Goal: Task Accomplishment & Management: Complete application form

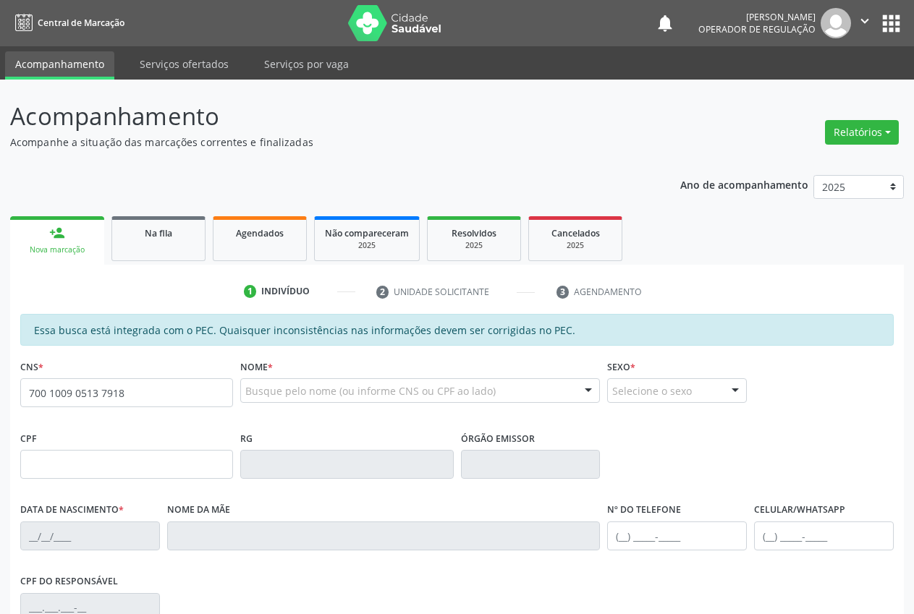
type input "700 1009 0513 7918"
type input "179.959.604-41"
type input "[DATE]"
type input "[PERSON_NAME]"
type input "[PHONE_NUMBER]"
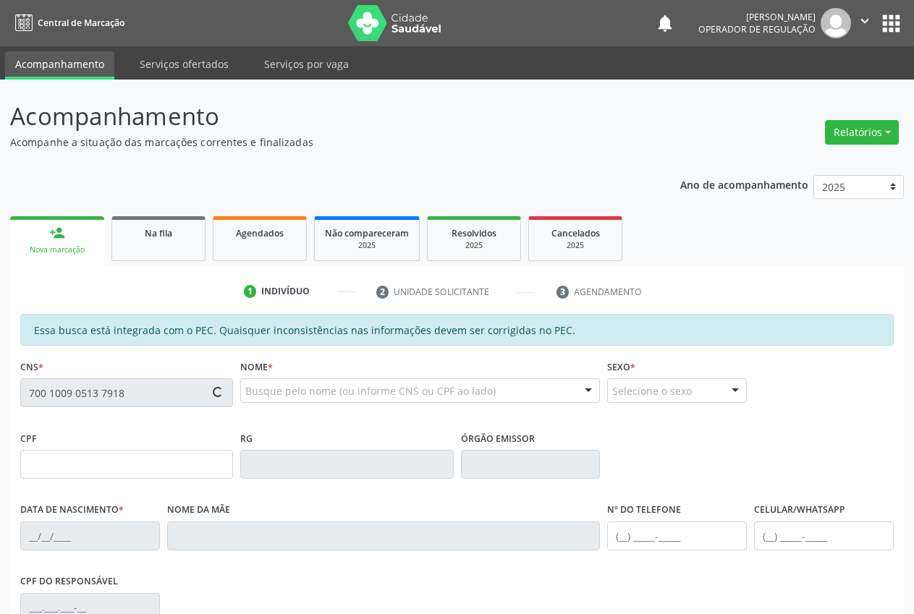
type input "S/N"
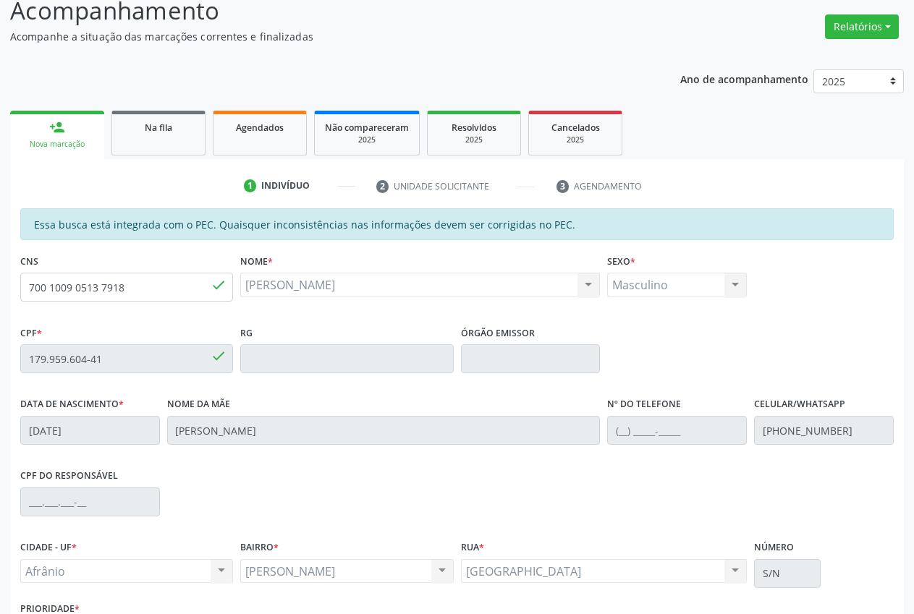
scroll to position [212, 0]
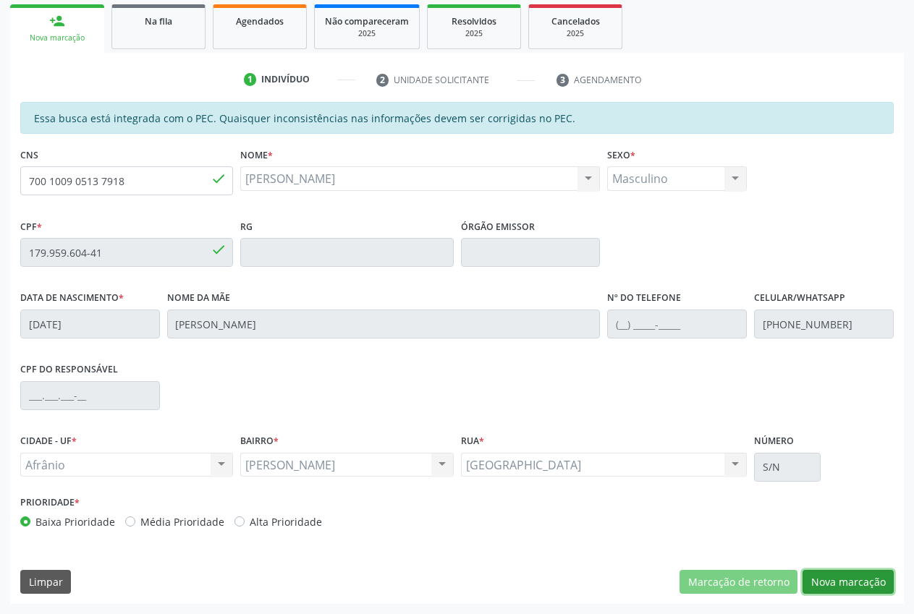
click at [841, 582] on button "Nova marcação" at bounding box center [847, 582] width 91 height 25
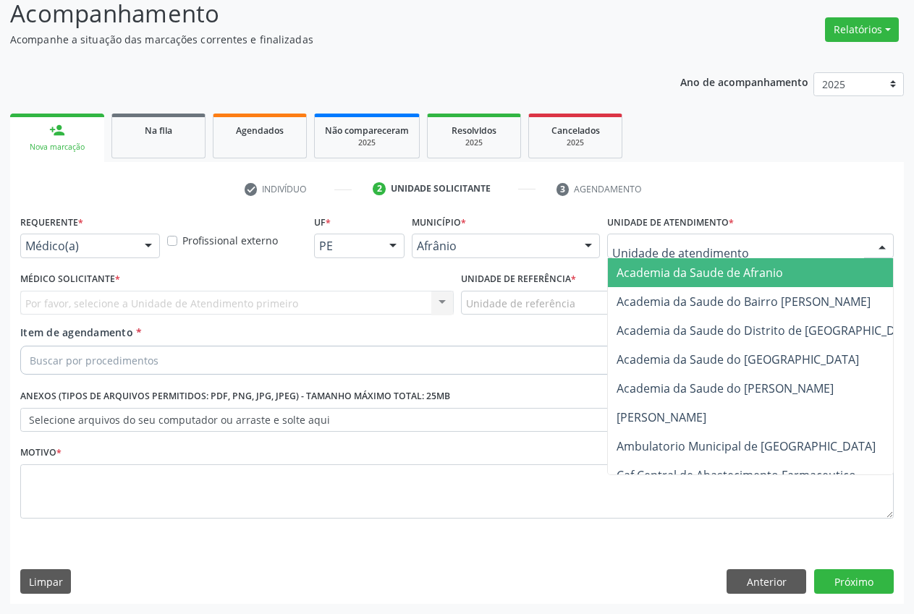
click at [731, 243] on div at bounding box center [750, 246] width 287 height 25
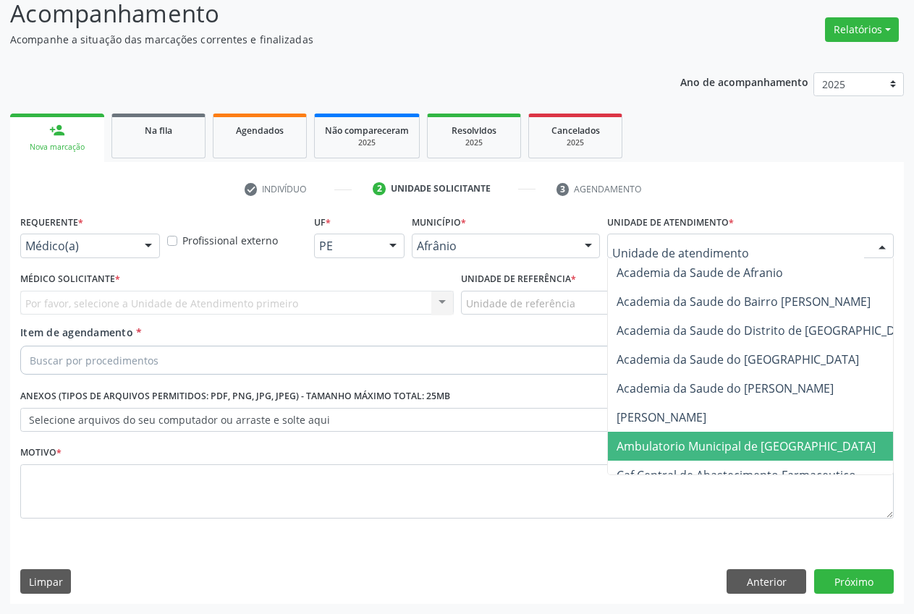
click at [703, 439] on span "Ambulatorio Municipal de [GEOGRAPHIC_DATA]" at bounding box center [745, 446] width 259 height 16
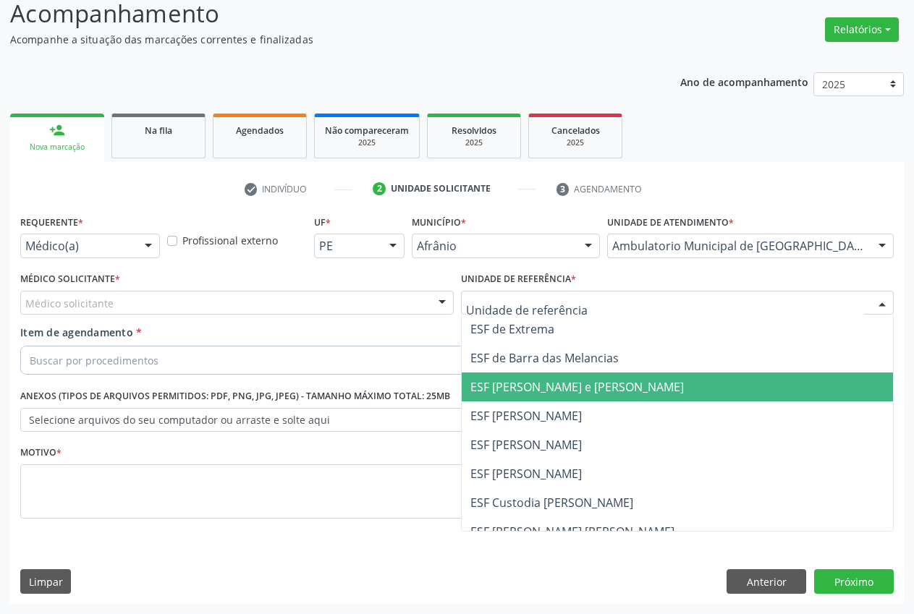
drag, startPoint x: 534, startPoint y: 387, endPoint x: 221, endPoint y: 388, distance: 313.3
click at [533, 388] on span "ESF [PERSON_NAME] e [PERSON_NAME]" at bounding box center [576, 387] width 213 height 16
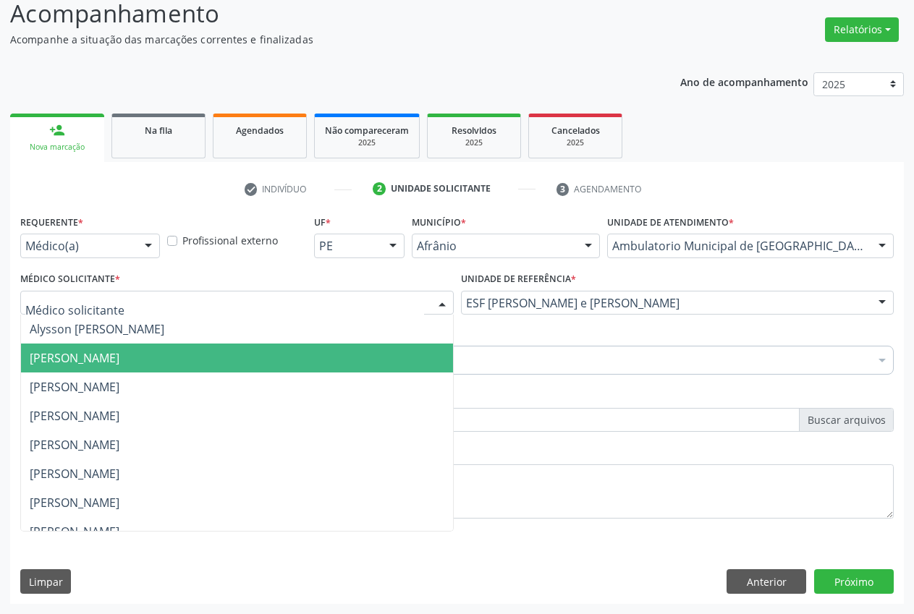
click at [77, 358] on span "[PERSON_NAME]" at bounding box center [75, 358] width 90 height 16
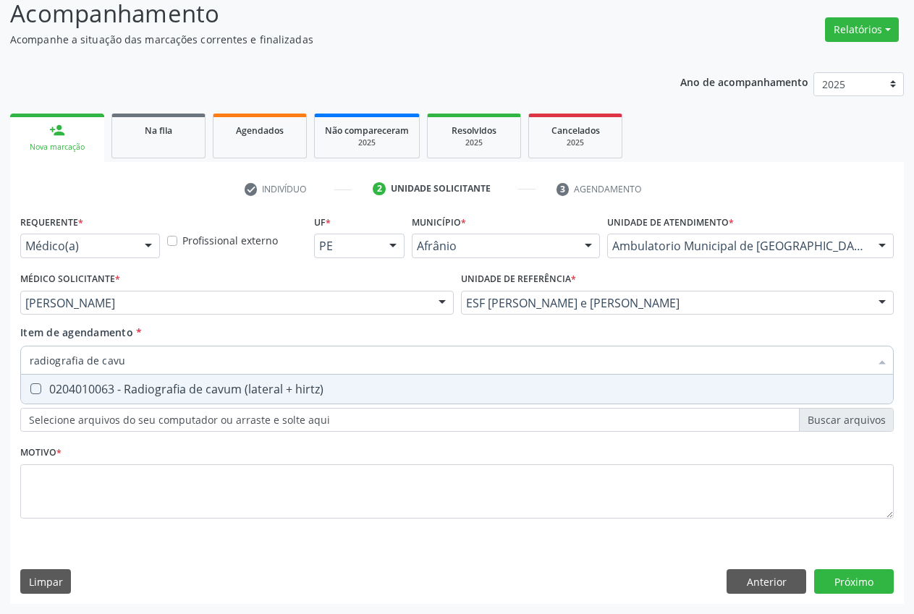
type input "radiografia de cavum"
click at [108, 381] on span "0204010063 - Radiografia de cavum (lateral + hirtz)" at bounding box center [457, 389] width 872 height 29
checkbox hirtz\) "true"
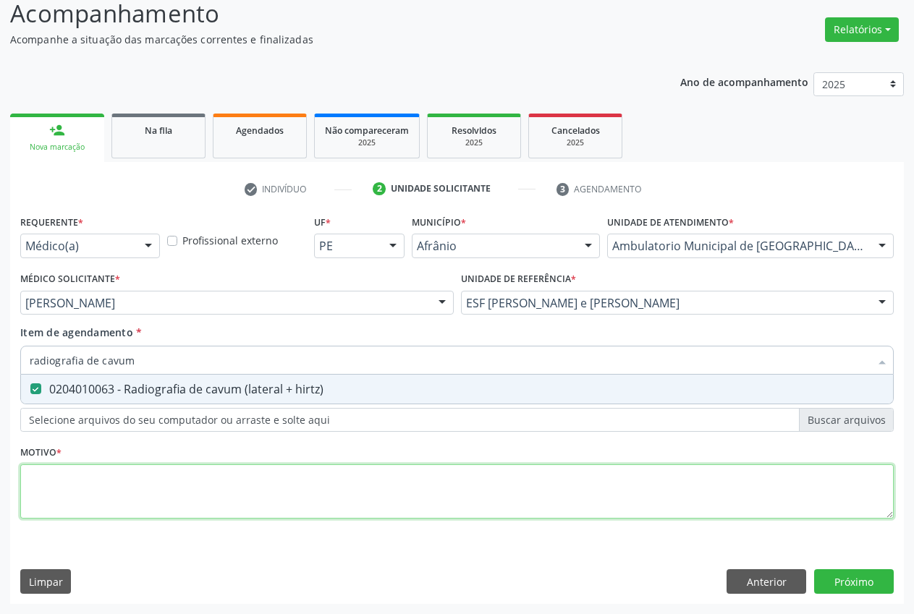
click at [83, 486] on div "Requerente * Médico(a) Médico(a) Enfermeiro(a) Paciente Nenhum resultado encont…" at bounding box center [456, 375] width 873 height 328
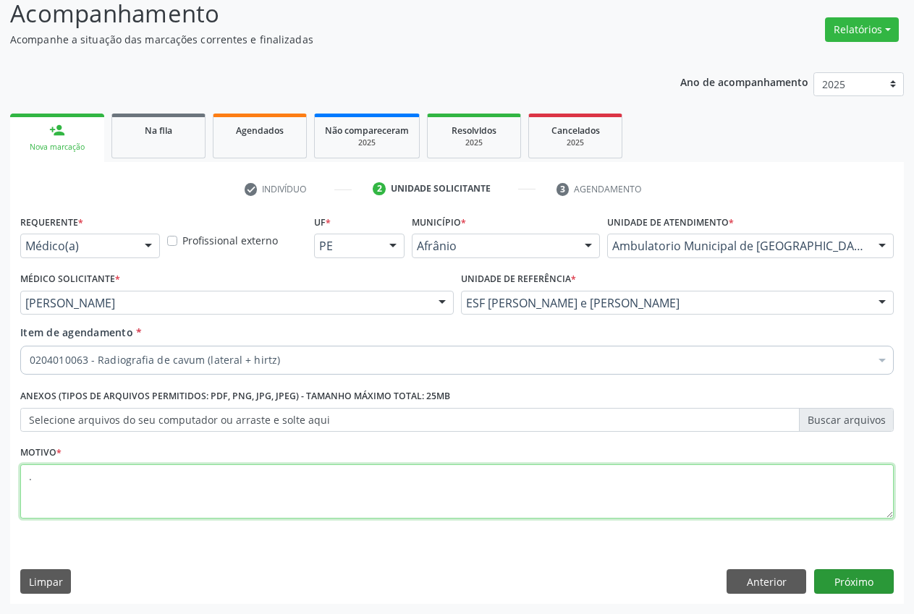
type textarea "."
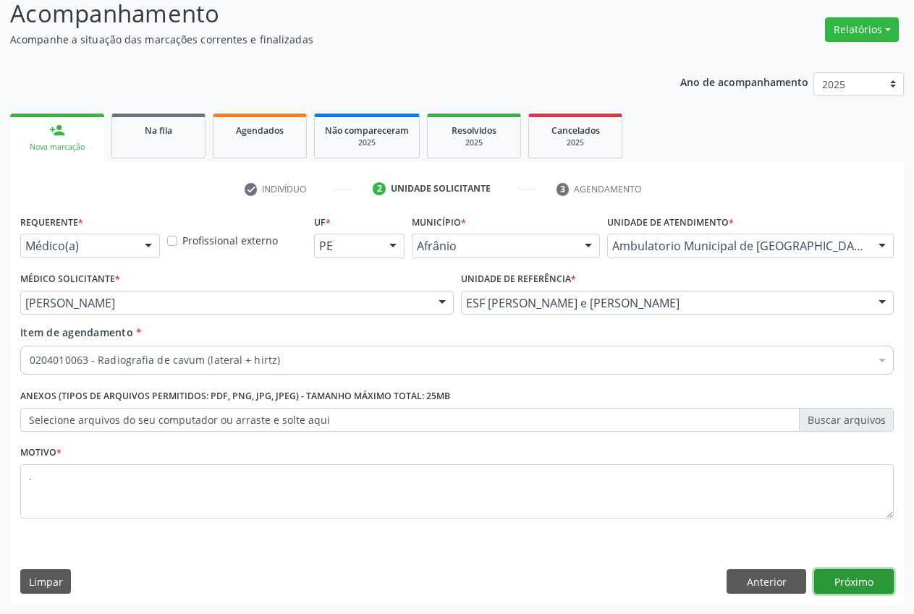
click at [880, 588] on button "Próximo" at bounding box center [854, 581] width 80 height 25
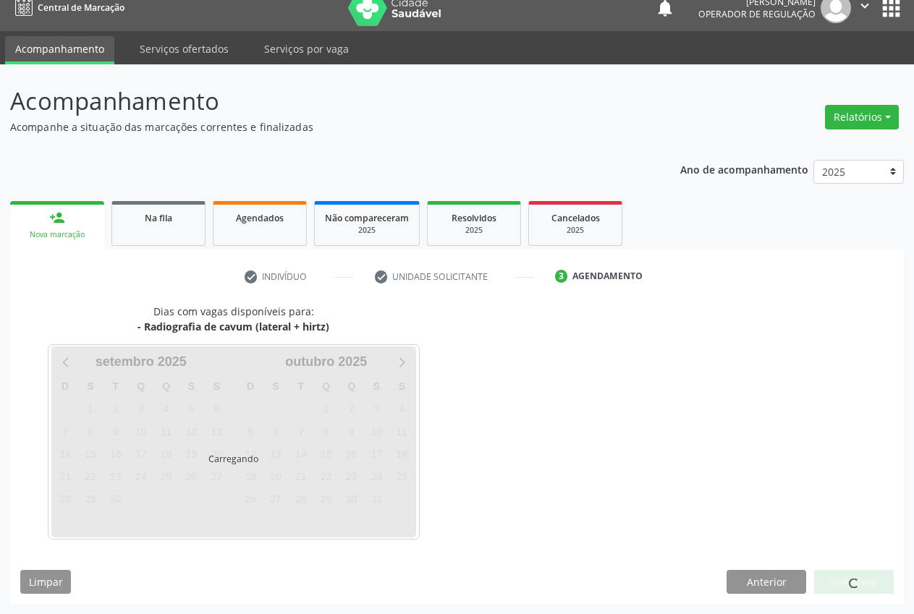
scroll to position [15, 0]
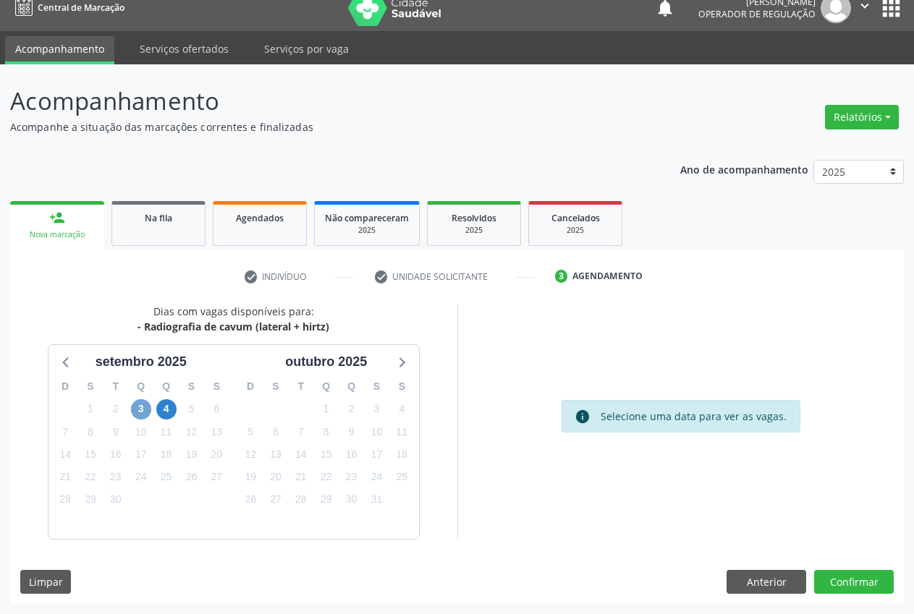
click at [136, 412] on span "3" at bounding box center [141, 409] width 20 height 20
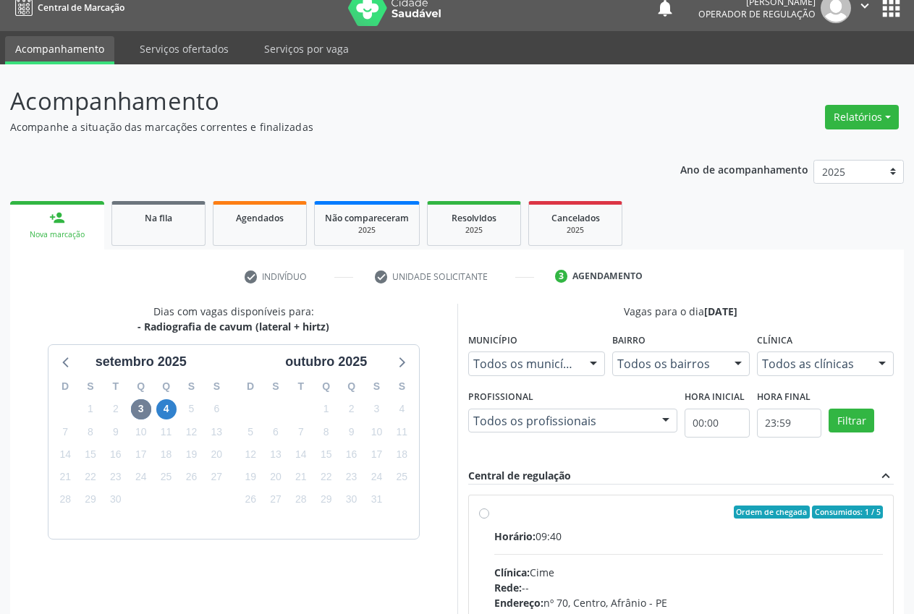
click at [494, 512] on label "Ordem de chegada Consumidos: 1 / 5 Horário: 09:40 Clínica: Cime Rede: -- Endere…" at bounding box center [688, 617] width 389 height 222
click at [485, 512] on input "Ordem de chegada Consumidos: 1 / 5 Horário: 09:40 Clínica: Cime Rede: -- Endere…" at bounding box center [484, 512] width 10 height 13
radio input "true"
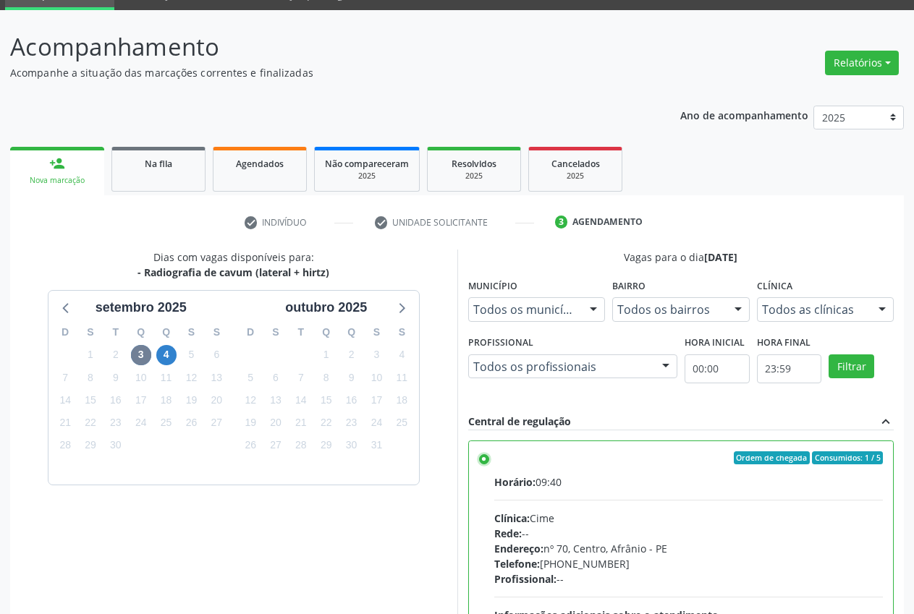
scroll to position [250, 0]
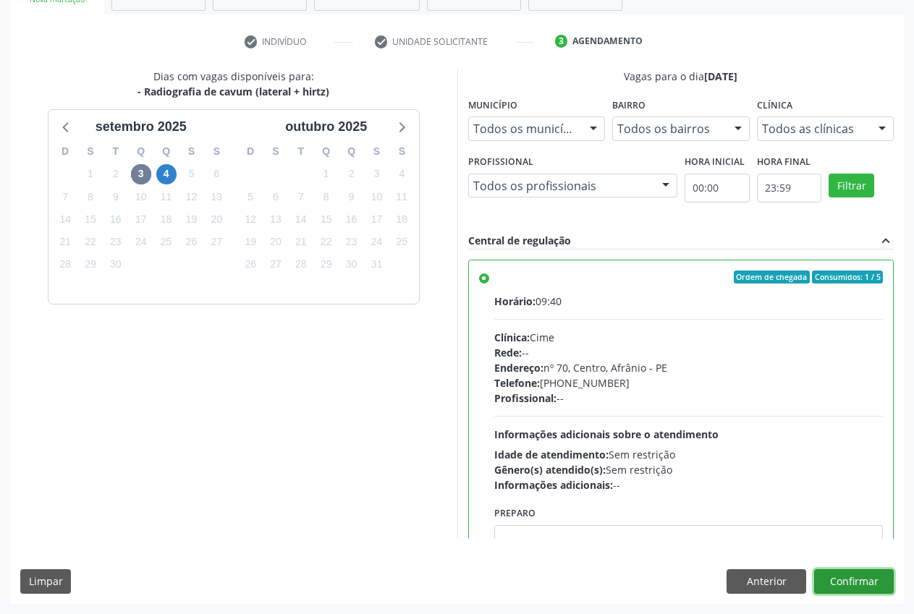
click at [869, 580] on button "Confirmar" at bounding box center [854, 581] width 80 height 25
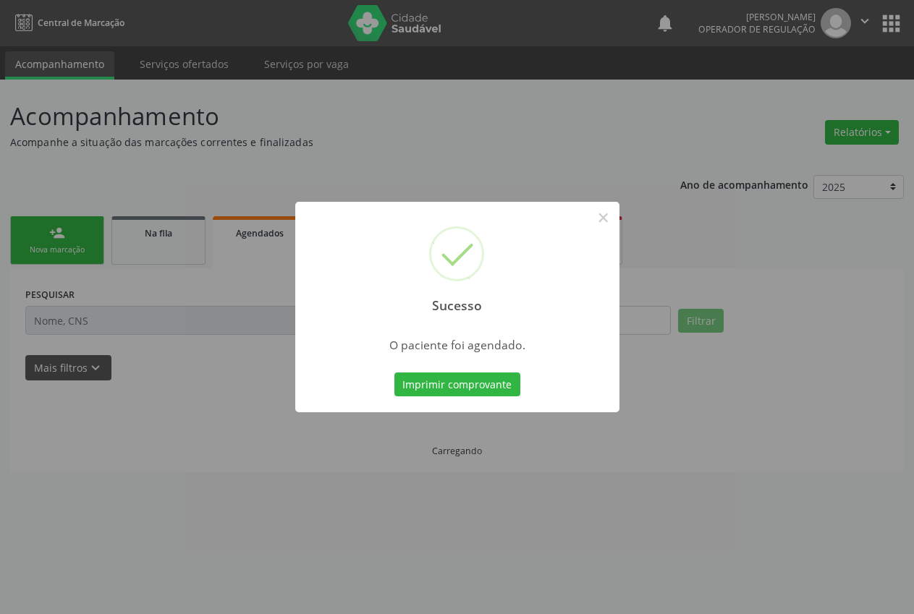
scroll to position [0, 0]
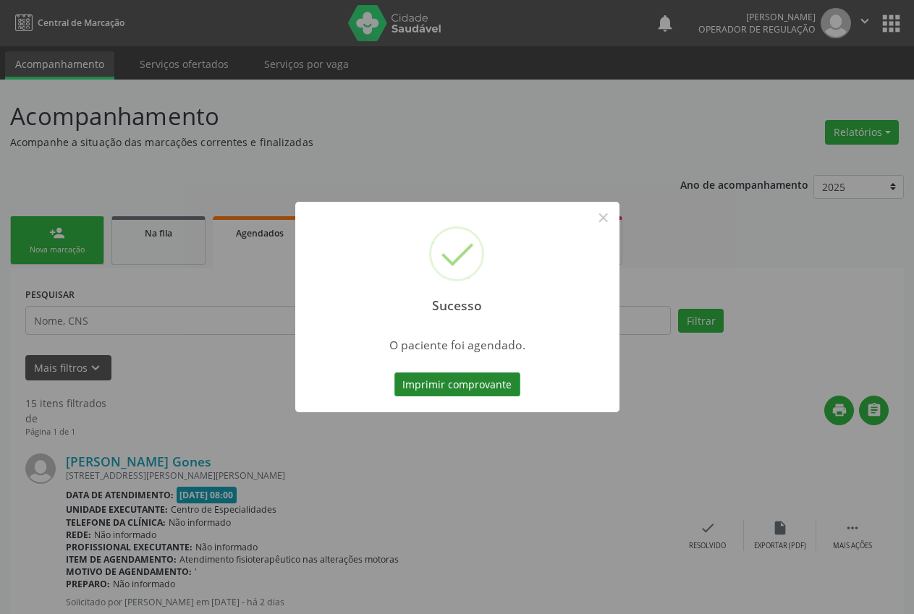
click at [460, 376] on button "Imprimir comprovante" at bounding box center [457, 385] width 126 height 25
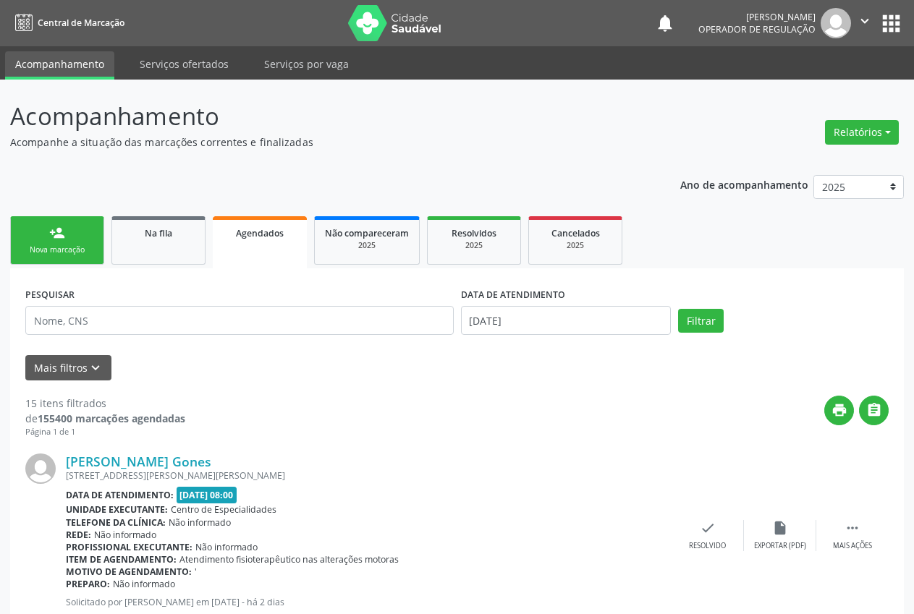
click at [41, 248] on div "Nova marcação" at bounding box center [57, 250] width 72 height 11
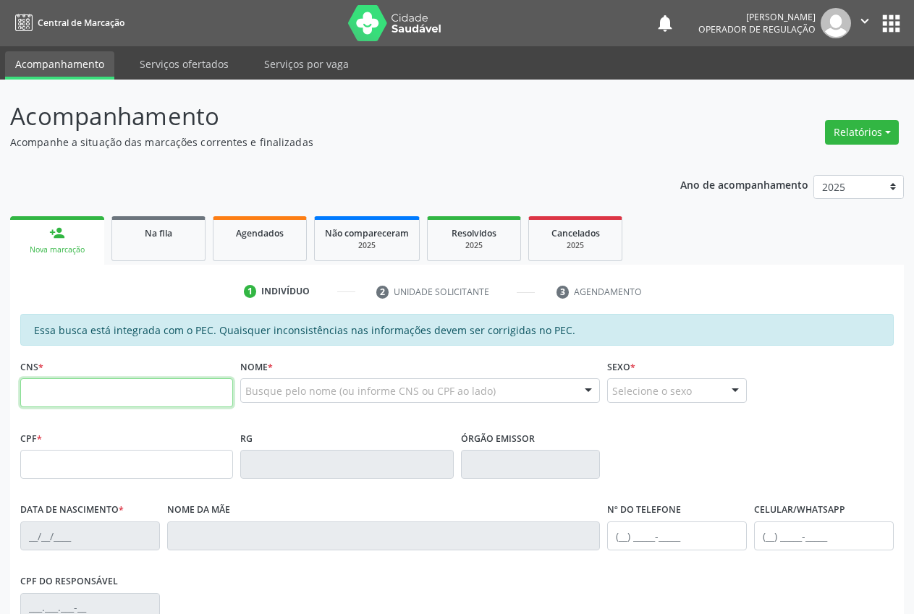
click at [147, 397] on input "text" at bounding box center [126, 392] width 213 height 29
type input "708 0013 1211 8121"
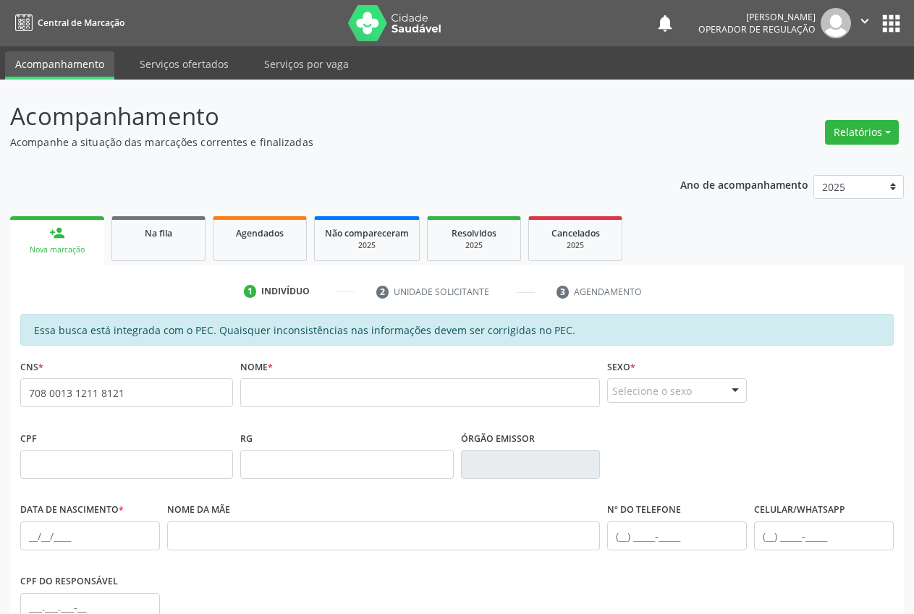
drag, startPoint x: 273, startPoint y: 420, endPoint x: 263, endPoint y: 411, distance: 13.3
click at [268, 415] on div "Nome *" at bounding box center [420, 392] width 367 height 72
drag, startPoint x: 276, startPoint y: 390, endPoint x: 288, endPoint y: 380, distance: 15.9
click at [276, 390] on input "text" at bounding box center [420, 392] width 360 height 29
type input "[PERSON_NAME]"
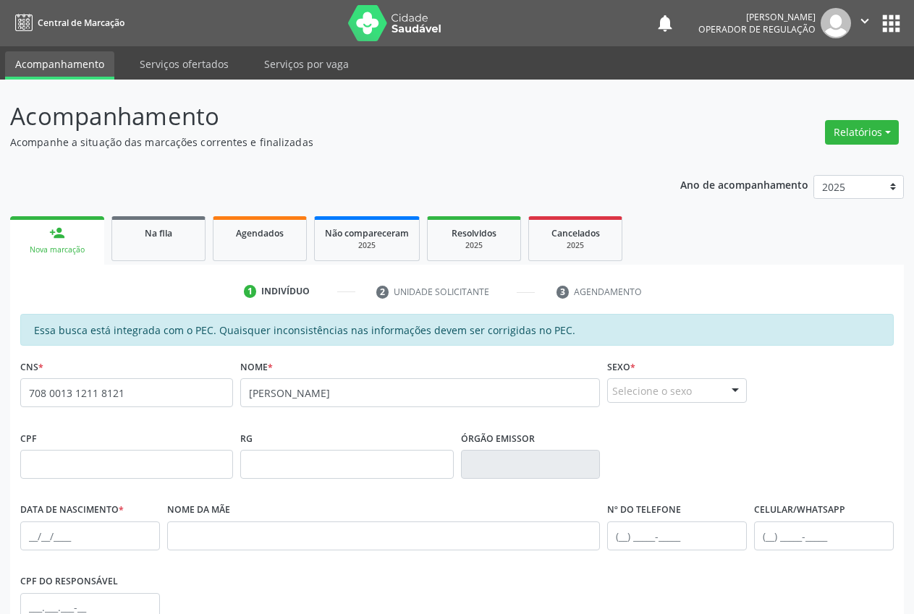
click at [723, 391] on div "Selecione o sexo Masculino Feminino Nenhum resultado encontrado para: " " Não h…" at bounding box center [677, 390] width 140 height 25
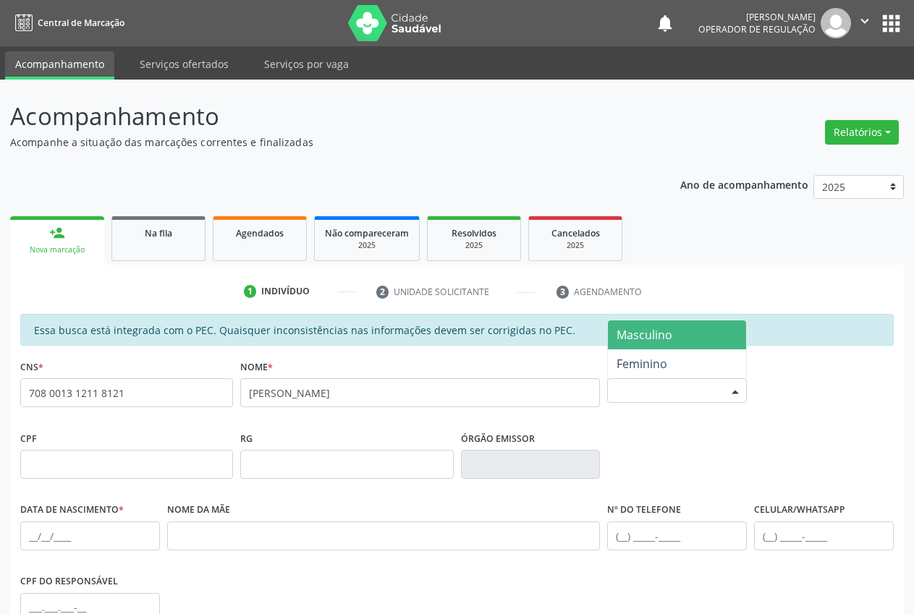
click at [669, 341] on span "Masculino" at bounding box center [644, 335] width 56 height 16
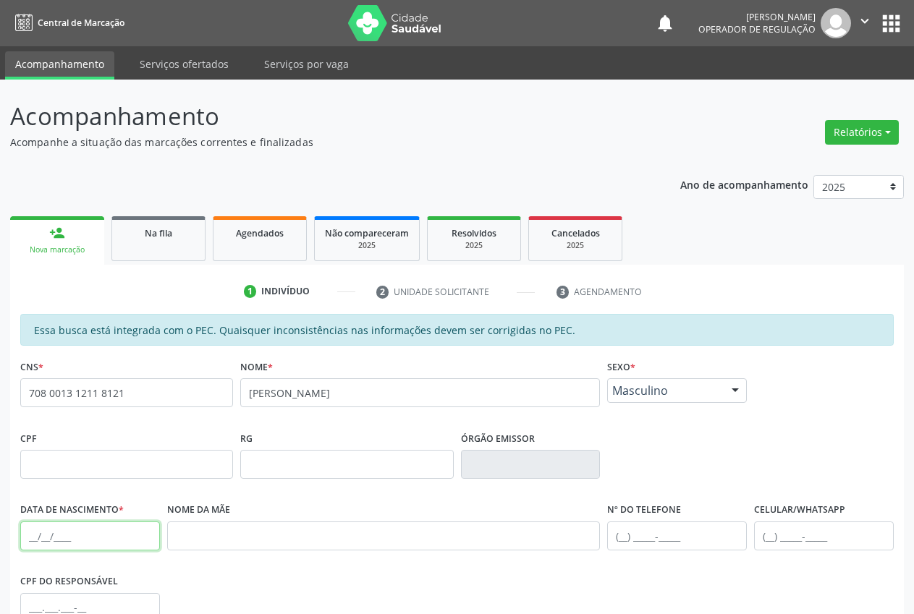
drag, startPoint x: 54, startPoint y: 540, endPoint x: 72, endPoint y: 546, distance: 18.1
click at [58, 541] on input "text" at bounding box center [90, 536] width 140 height 29
type input "[DATE]"
click at [780, 533] on input "text" at bounding box center [824, 536] width 140 height 29
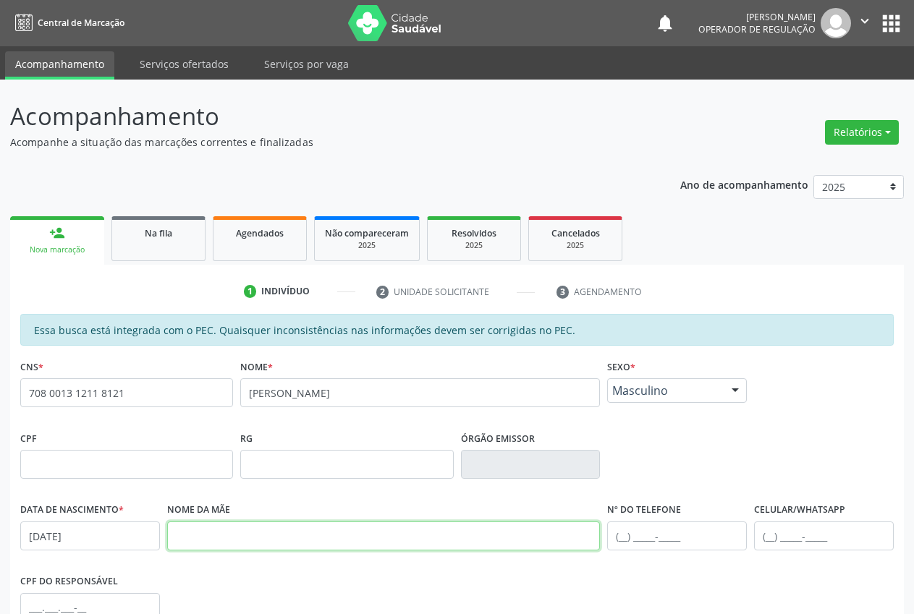
click at [246, 542] on input "text" at bounding box center [383, 536] width 433 height 29
type input "[PERSON_NAME]"
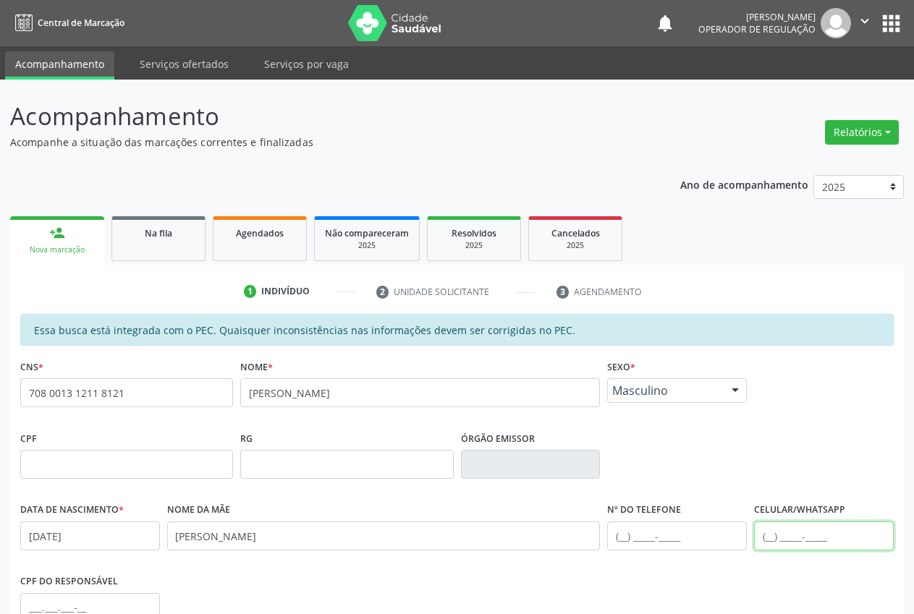
click at [768, 537] on input "text" at bounding box center [824, 536] width 140 height 29
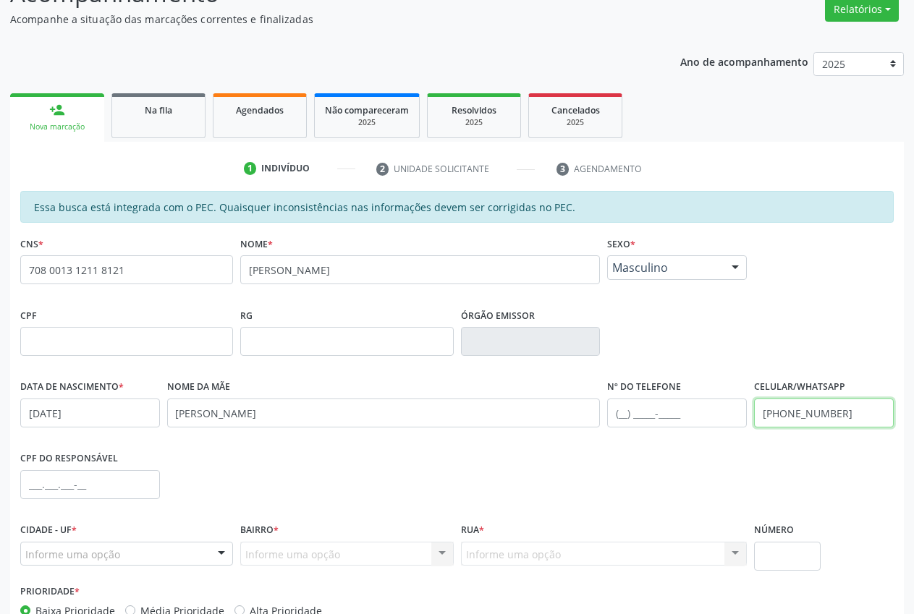
scroll to position [212, 0]
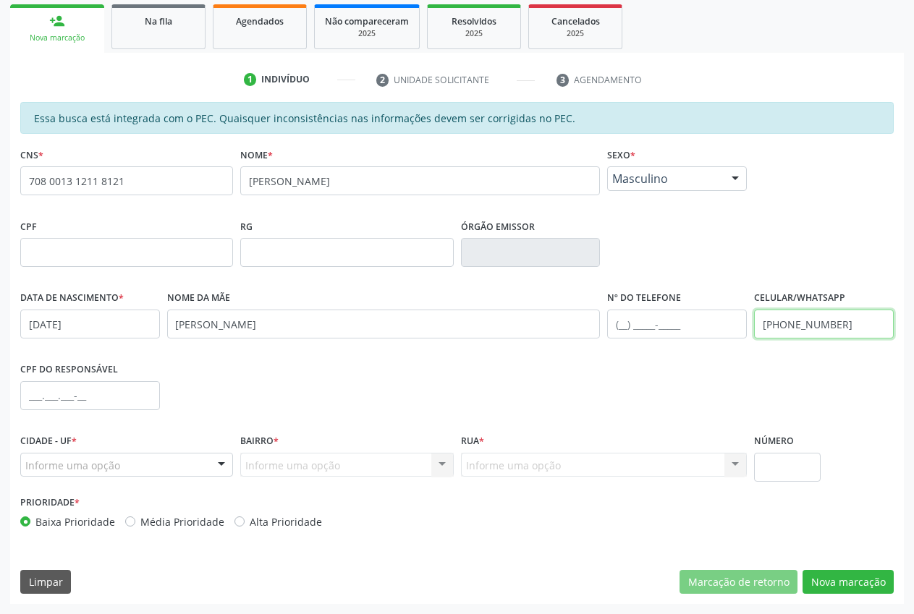
type input "[PHONE_NUMBER]"
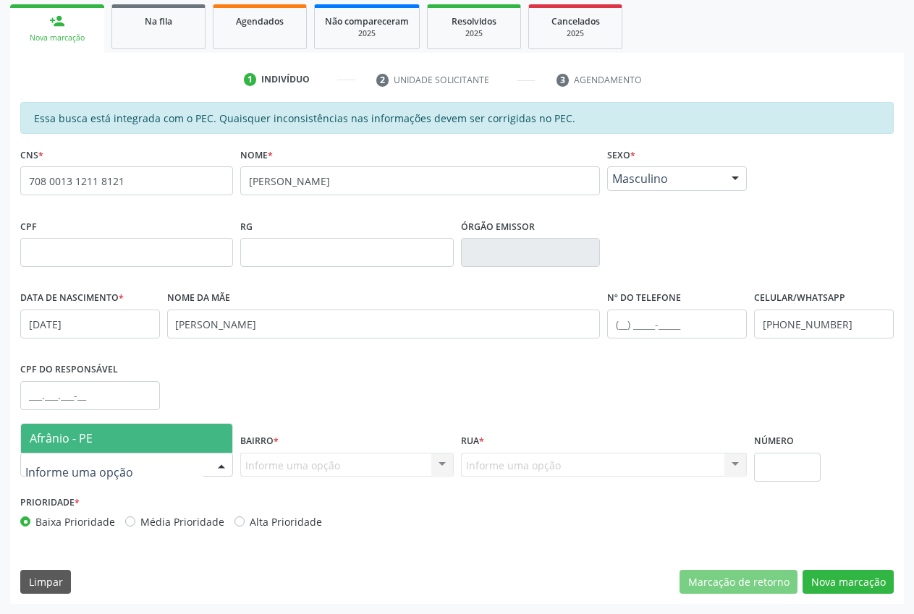
click at [91, 438] on span "Afrânio - PE" at bounding box center [61, 438] width 63 height 16
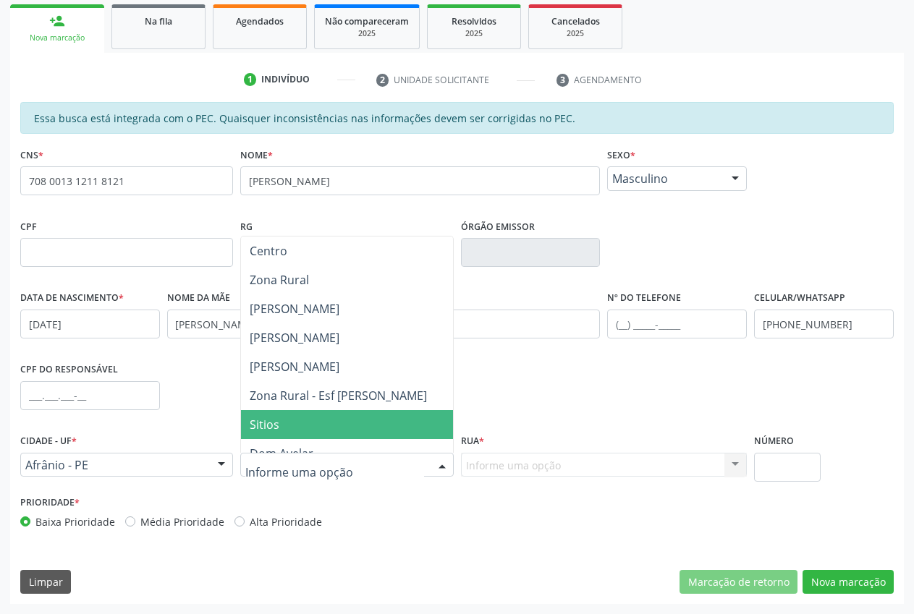
click at [287, 423] on span "Sitios" at bounding box center [346, 424] width 211 height 29
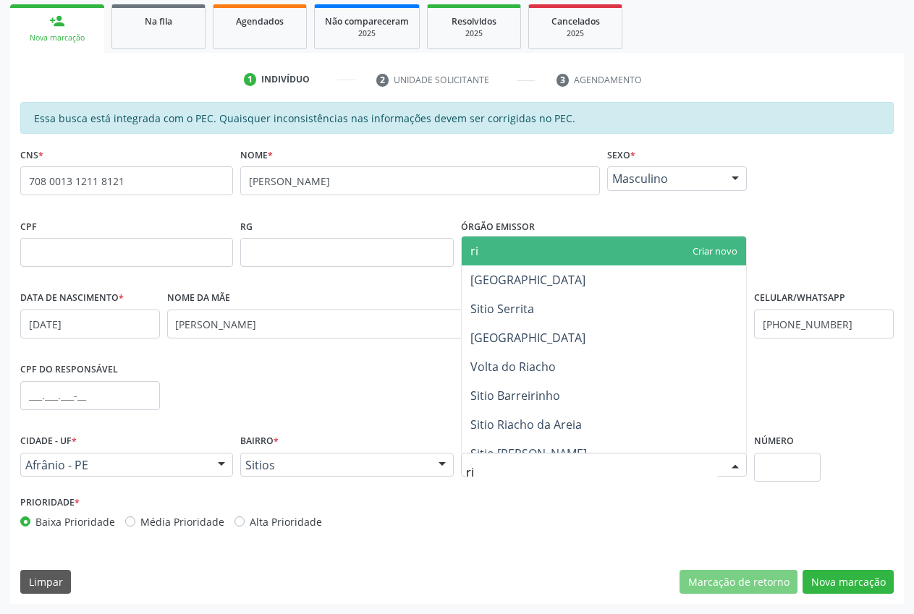
type input "r"
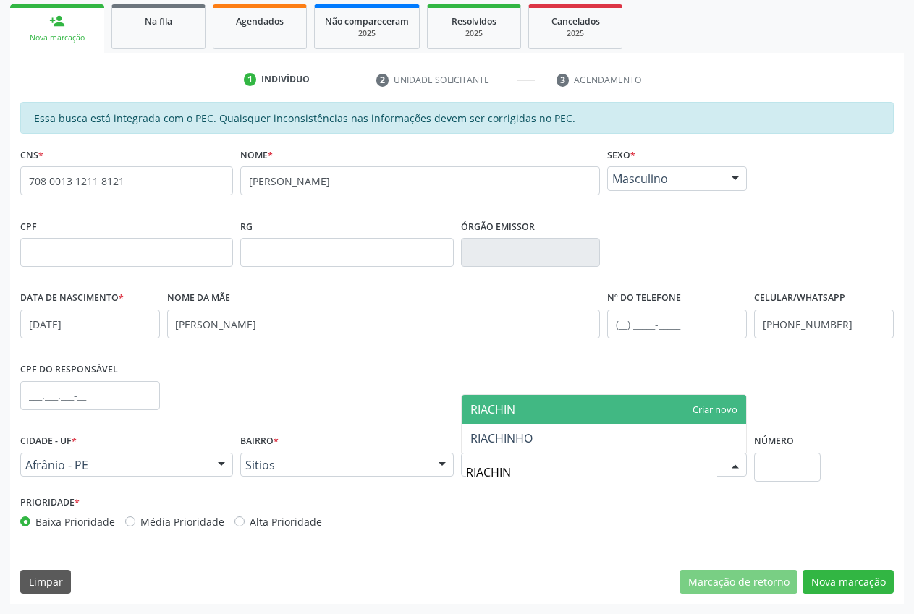
type input "RIACHINH"
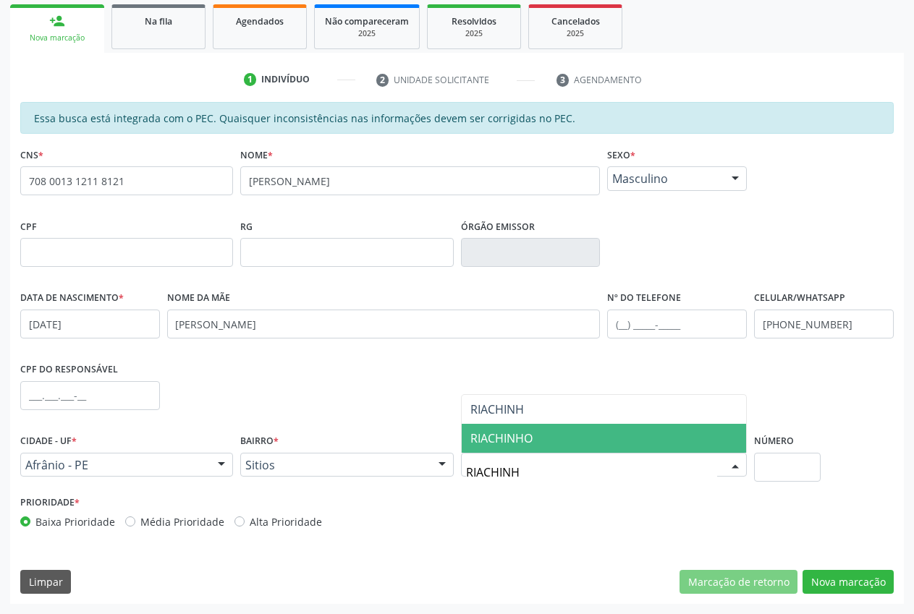
click at [515, 436] on span "RIACHINHO" at bounding box center [501, 438] width 62 height 16
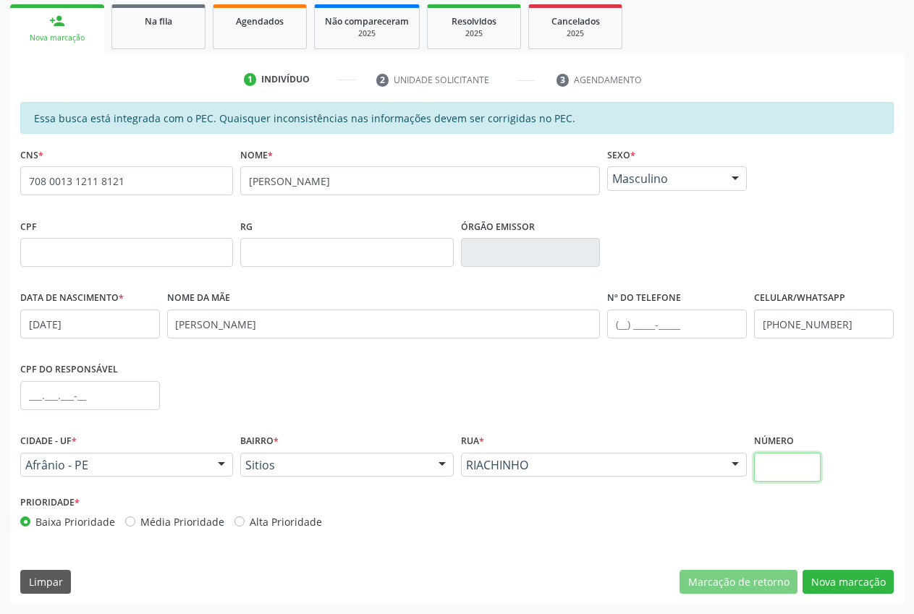
click at [784, 466] on input "text" at bounding box center [787, 467] width 66 height 29
type input "00"
drag, startPoint x: 857, startPoint y: 598, endPoint x: 859, endPoint y: 590, distance: 8.9
click at [858, 593] on div "Essa busca está integrada com o PEC. Quaisquer inconsistências nas informações …" at bounding box center [457, 353] width 894 height 502
click at [859, 590] on button "Nova marcação" at bounding box center [847, 582] width 91 height 25
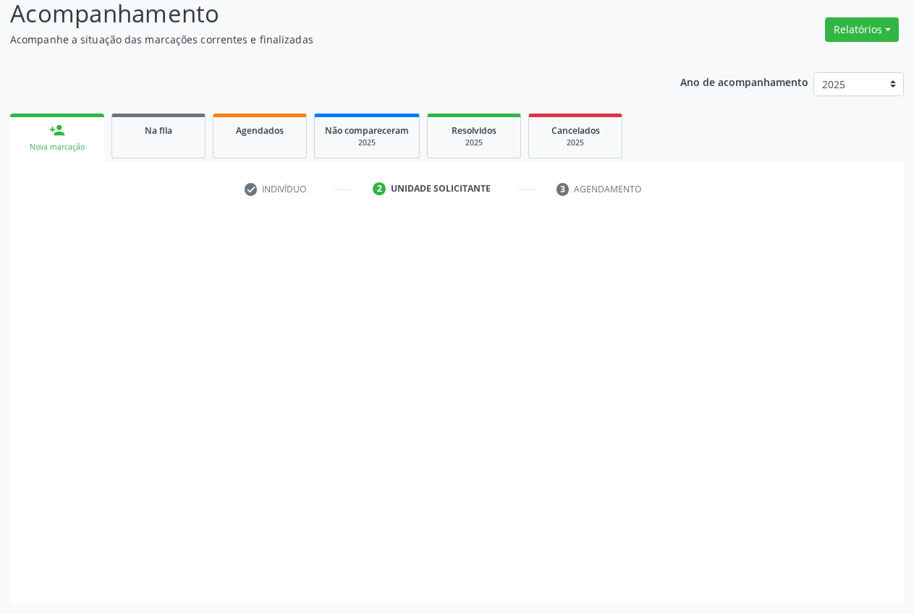
scroll to position [103, 0]
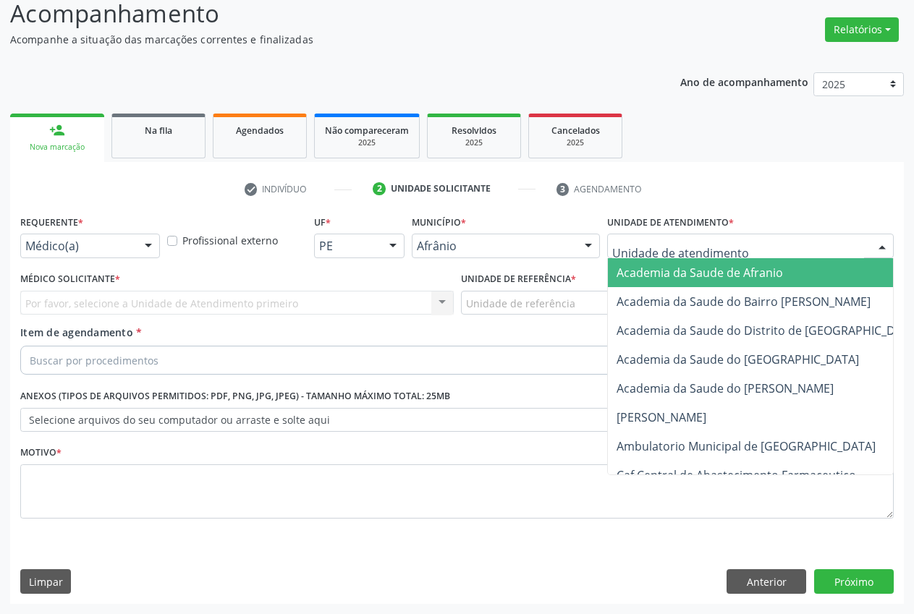
drag, startPoint x: 656, startPoint y: 247, endPoint x: 661, endPoint y: 352, distance: 104.3
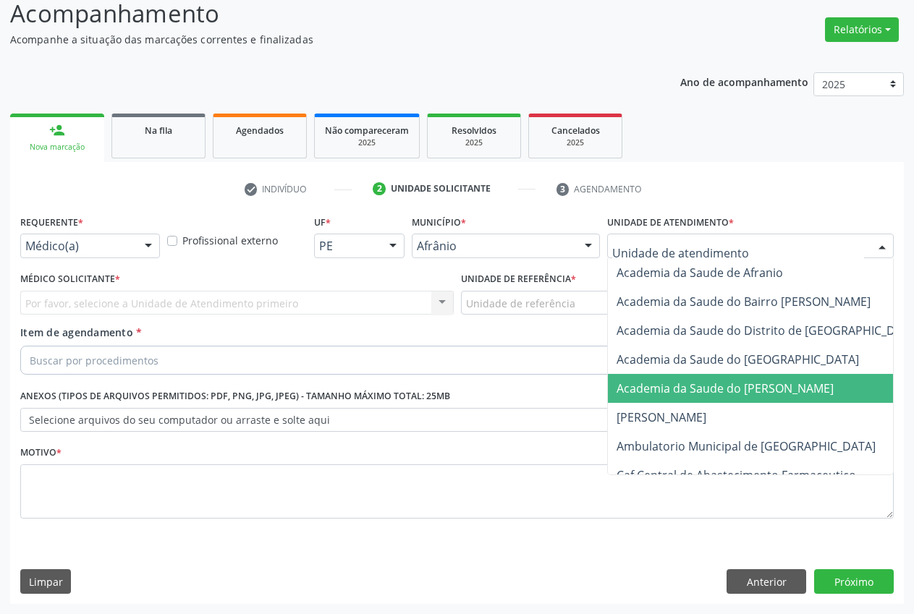
click at [656, 393] on span "Academia da Saude do [PERSON_NAME]" at bounding box center [724, 389] width 217 height 16
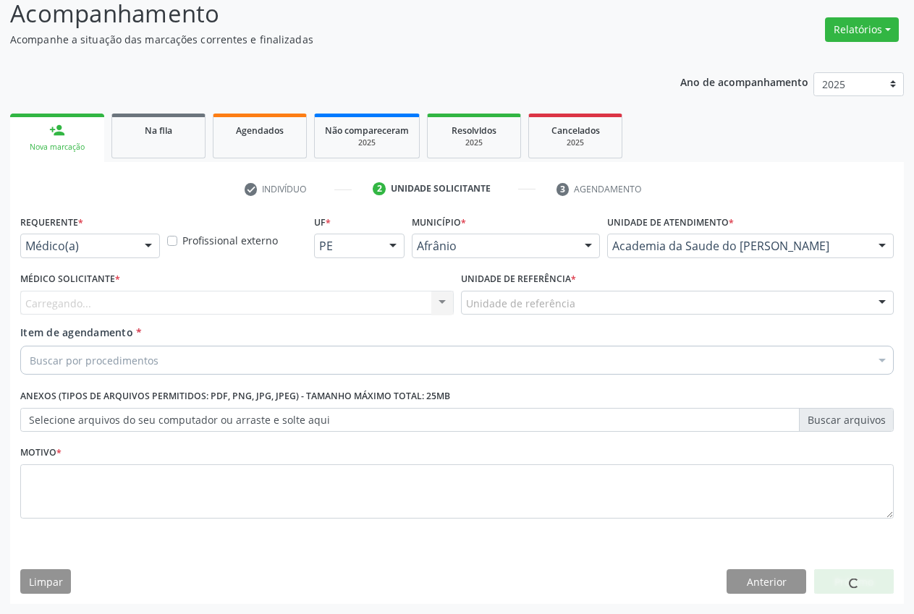
drag, startPoint x: 187, startPoint y: 297, endPoint x: 181, endPoint y: 303, distance: 8.2
click at [184, 299] on div "Carregando... Nenhum resultado encontrado para: " " Não há nenhuma opção para s…" at bounding box center [236, 303] width 433 height 25
drag, startPoint x: 169, startPoint y: 309, endPoint x: 151, endPoint y: 307, distance: 17.4
click at [165, 309] on div "Médico solicitante Nenhum resultado encontrado para: " " Não há nenhuma opção p…" at bounding box center [236, 303] width 433 height 25
click at [150, 307] on div "Médico solicitante Nenhum resultado encontrado para: " " Não há nenhuma opção p…" at bounding box center [236, 303] width 433 height 25
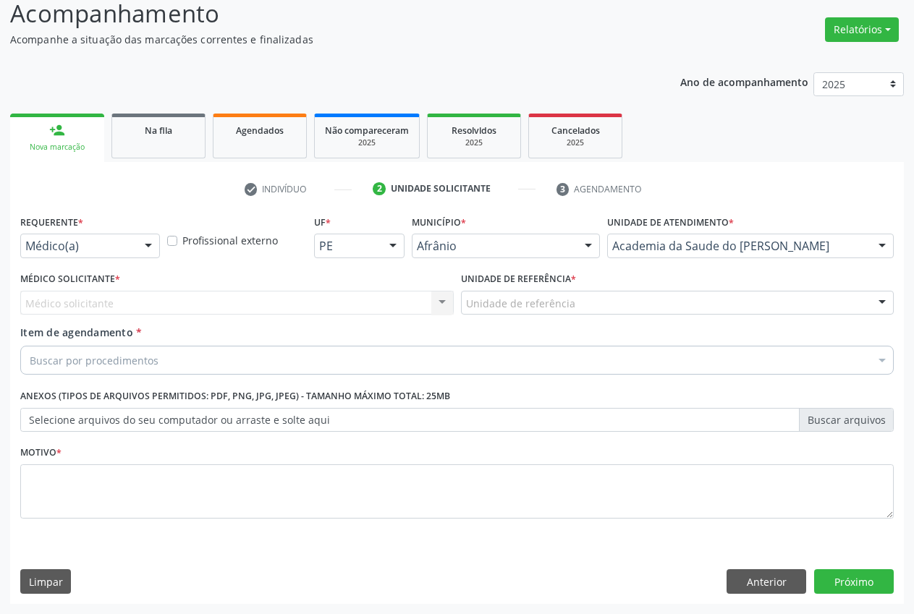
click at [107, 314] on div "Médico solicitante Nenhum resultado encontrado para: " " Não há nenhuma opção p…" at bounding box center [236, 303] width 433 height 25
click at [41, 302] on div "Médico solicitante Nenhum resultado encontrado para: " " Não há nenhuma opção p…" at bounding box center [236, 303] width 433 height 25
click at [143, 298] on div "Médico solicitante Nenhum resultado encontrado para: " " Não há nenhuma opção p…" at bounding box center [236, 303] width 433 height 25
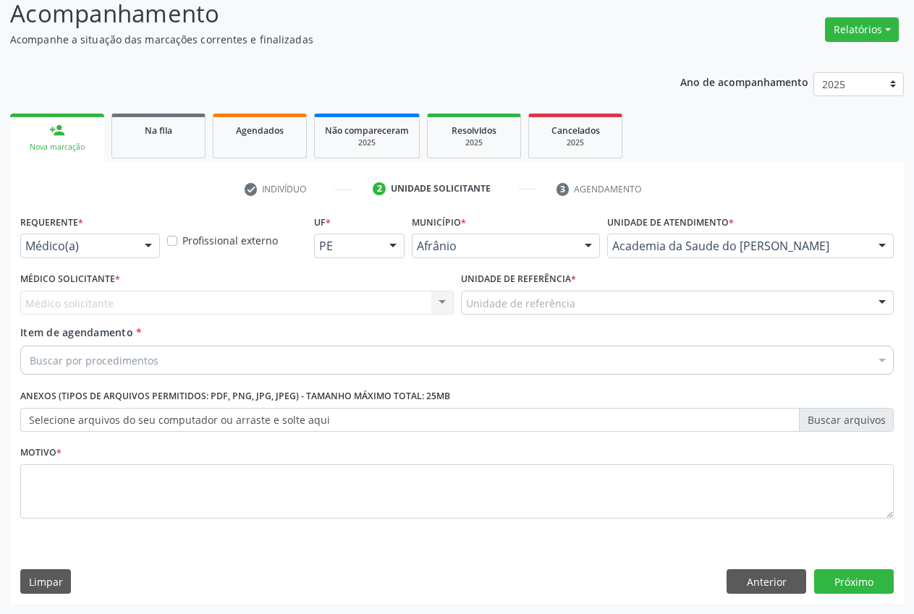
click at [240, 297] on div "Médico solicitante Nenhum resultado encontrado para: " " Não há nenhuma opção p…" at bounding box center [236, 303] width 433 height 25
click at [444, 304] on div "Médico solicitante Nenhum resultado encontrado para: " " Não há nenhuma opção p…" at bounding box center [236, 303] width 433 height 25
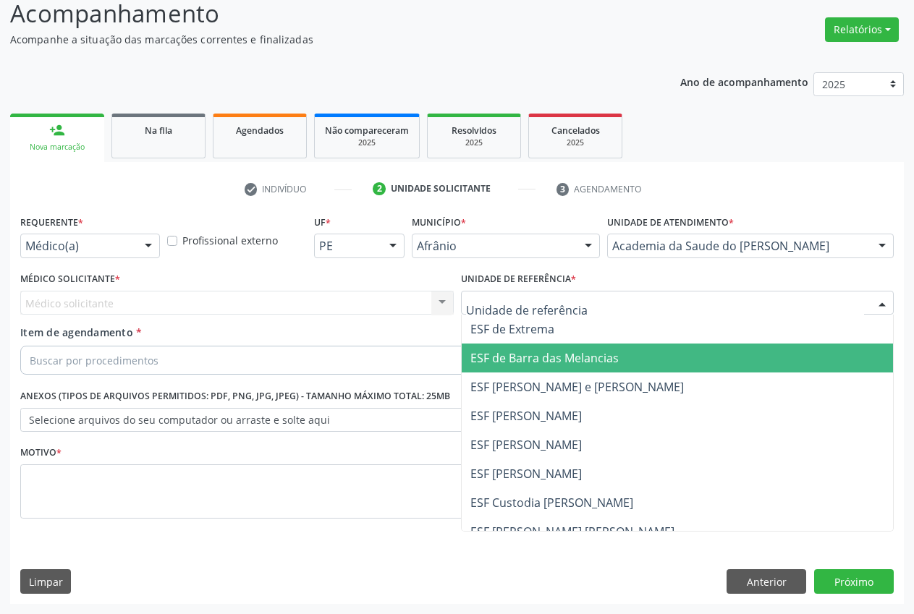
click at [526, 354] on span "ESF de Barra das Melancias" at bounding box center [544, 358] width 148 height 16
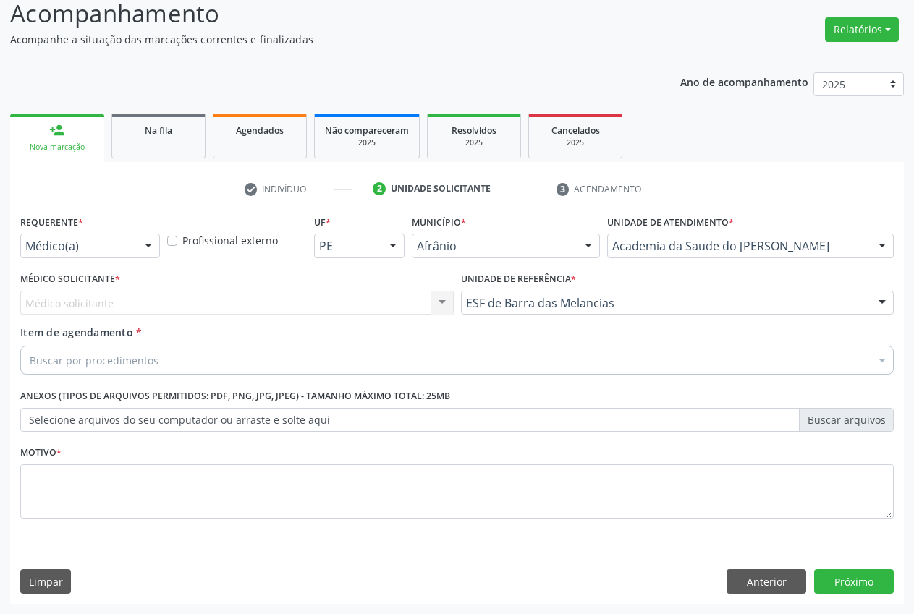
click at [273, 302] on div "Médico solicitante Nenhum resultado encontrado para: " " Não há nenhuma opção p…" at bounding box center [236, 303] width 433 height 25
click at [233, 317] on div "Médico Solicitante * Médico solicitante Nenhum resultado encontrado para: " " N…" at bounding box center [237, 296] width 441 height 56
drag, startPoint x: 364, startPoint y: 310, endPoint x: 417, endPoint y: 310, distance: 53.5
click at [368, 310] on div "Médico solicitante Nenhum resultado encontrado para: " " Não há nenhuma opção p…" at bounding box center [236, 303] width 433 height 25
drag, startPoint x: 453, startPoint y: 308, endPoint x: 433, endPoint y: 305, distance: 20.6
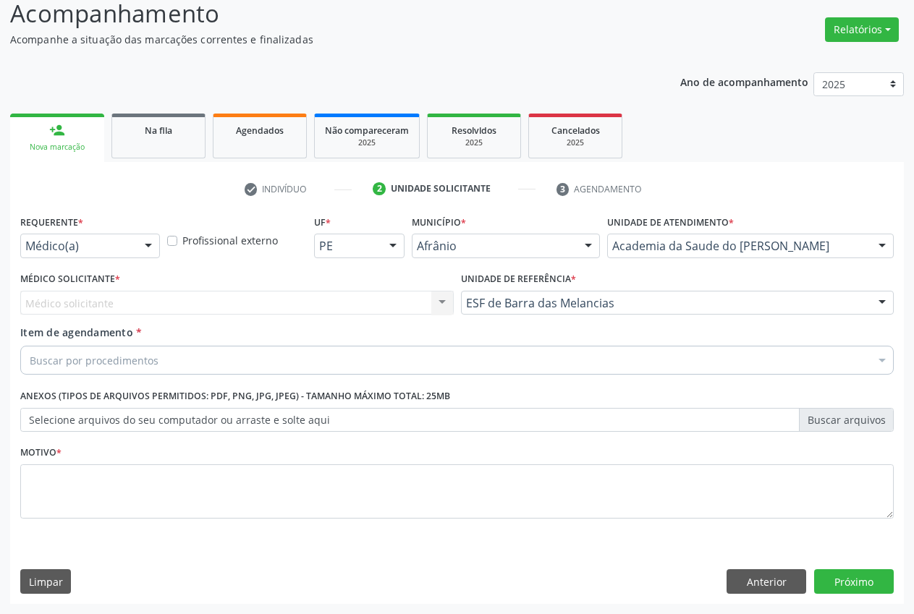
click at [454, 308] on div "Médico Solicitante * Médico solicitante Nenhum resultado encontrado para: " " N…" at bounding box center [237, 296] width 441 height 56
click at [431, 305] on div "Médico solicitante Nenhum resultado encontrado para: " " Não há nenhuma opção p…" at bounding box center [236, 303] width 433 height 25
drag, startPoint x: 448, startPoint y: 311, endPoint x: 210, endPoint y: 314, distance: 238.1
click at [446, 312] on div "Médico solicitante Nenhum resultado encontrado para: " " Não há nenhuma opção p…" at bounding box center [236, 303] width 433 height 25
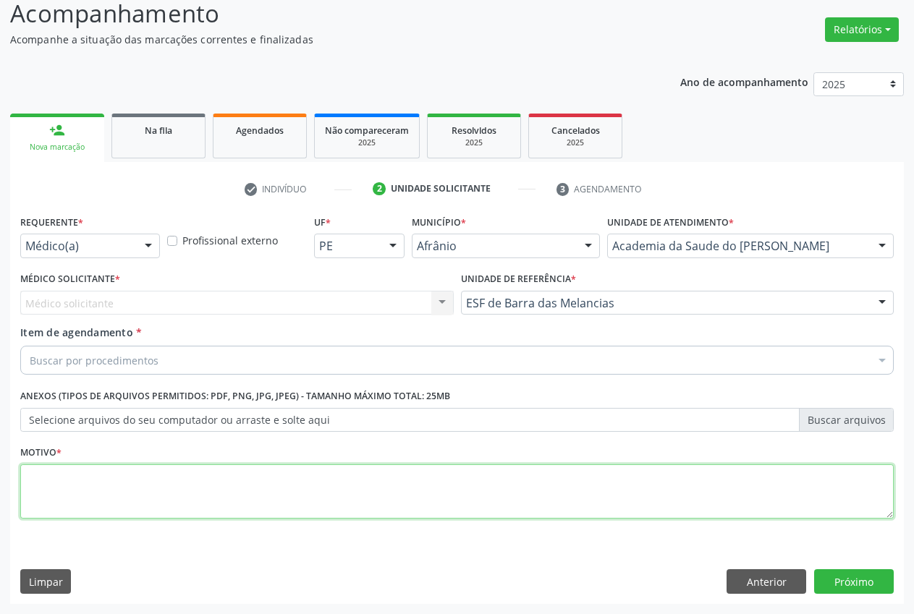
click at [69, 480] on textarea at bounding box center [456, 492] width 873 height 55
type textarea "."
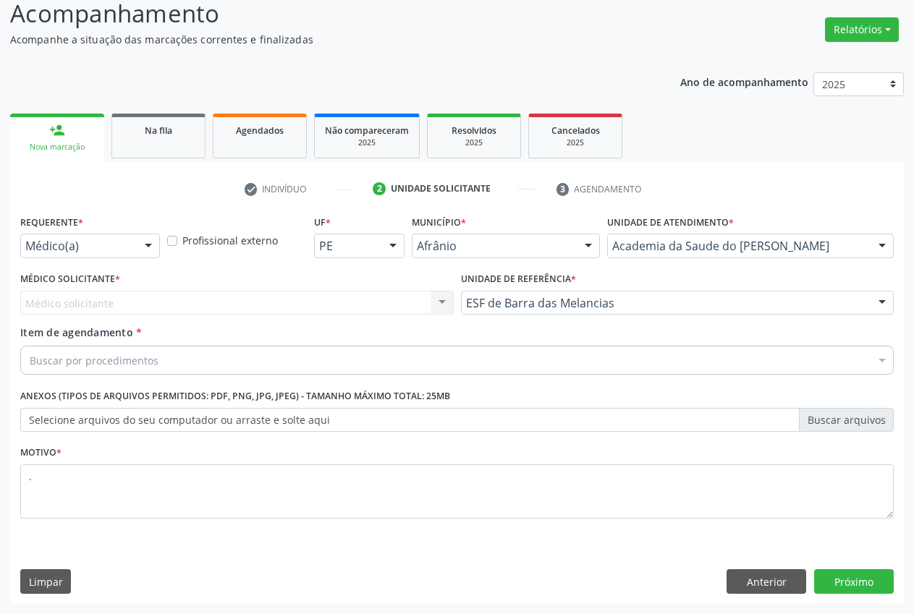
click at [97, 301] on div "Médico solicitante Nenhum resultado encontrado para: " " Não há nenhuma opção p…" at bounding box center [236, 303] width 433 height 25
click at [289, 300] on div "Médico solicitante Nenhum resultado encontrado para: " " Não há nenhuma opção p…" at bounding box center [236, 303] width 433 height 25
drag, startPoint x: 389, startPoint y: 307, endPoint x: 438, endPoint y: 312, distance: 49.5
click at [398, 307] on div "Médico solicitante Nenhum resultado encontrado para: " " Não há nenhuma opção p…" at bounding box center [236, 303] width 433 height 25
click at [438, 312] on div "Médico solicitante Nenhum resultado encontrado para: " " Não há nenhuma opção p…" at bounding box center [236, 303] width 433 height 25
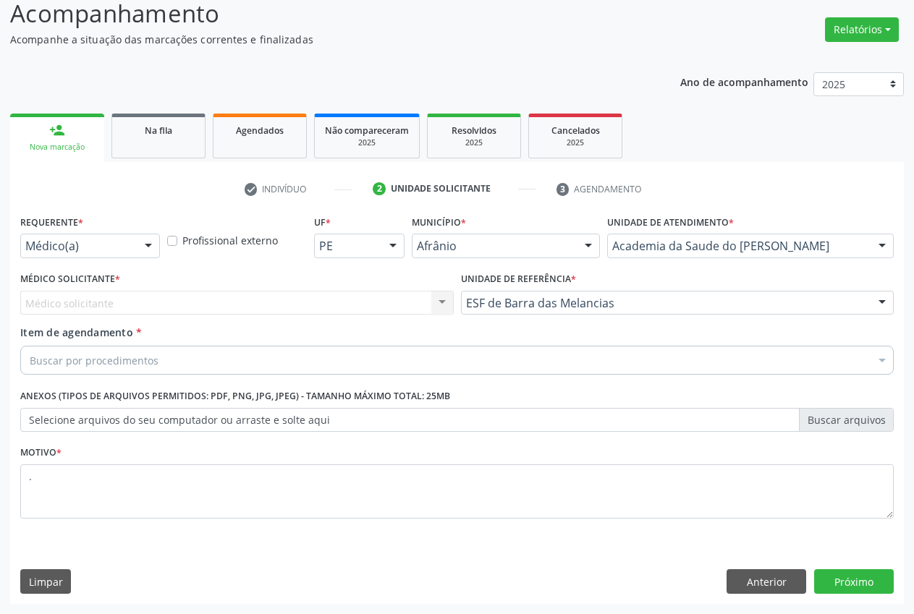
click at [441, 312] on div "Médico solicitante Nenhum resultado encontrado para: " " Não há nenhuma opção p…" at bounding box center [236, 303] width 433 height 25
click at [60, 309] on div "Médico solicitante Nenhum resultado encontrado para: " " Não há nenhuma opção p…" at bounding box center [236, 303] width 433 height 25
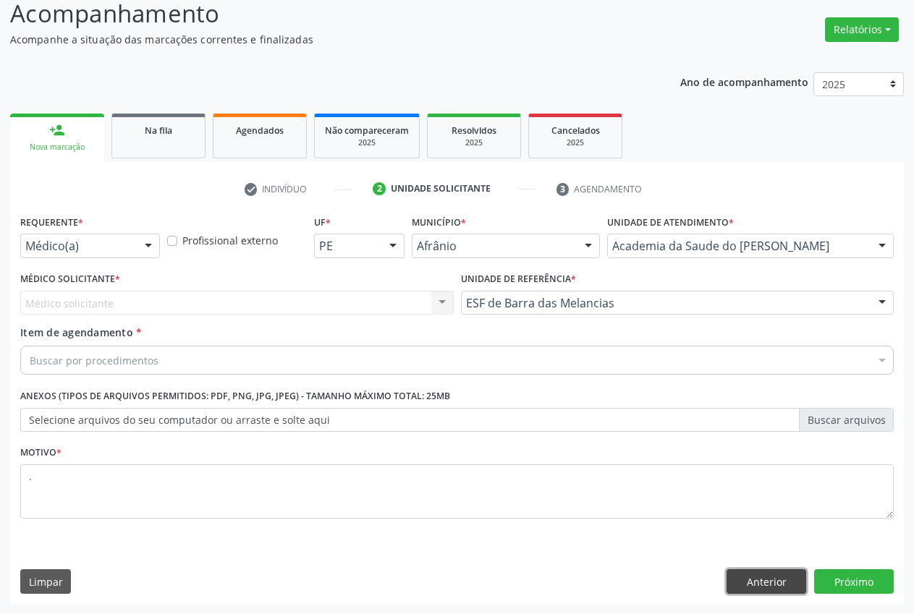
click at [755, 582] on button "Anterior" at bounding box center [766, 581] width 80 height 25
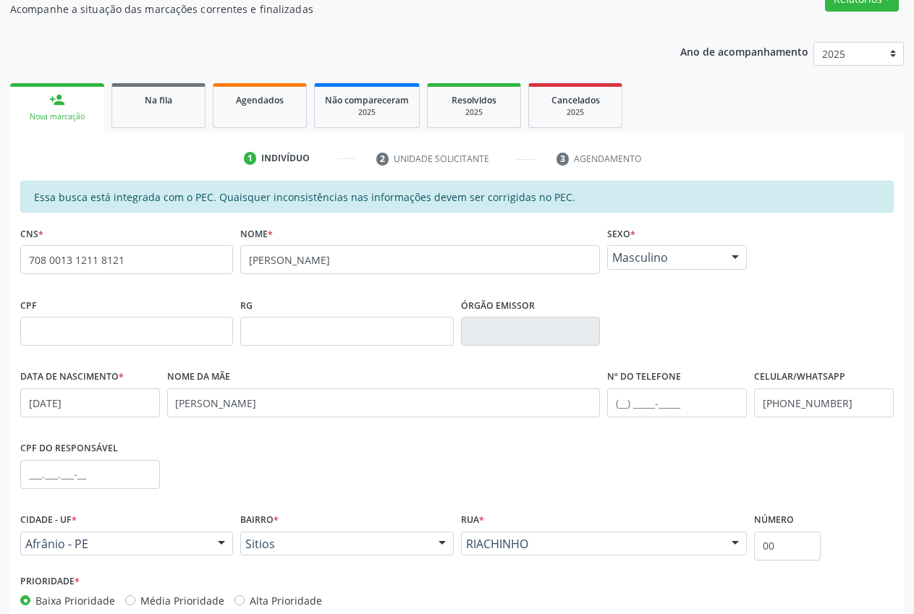
scroll to position [212, 0]
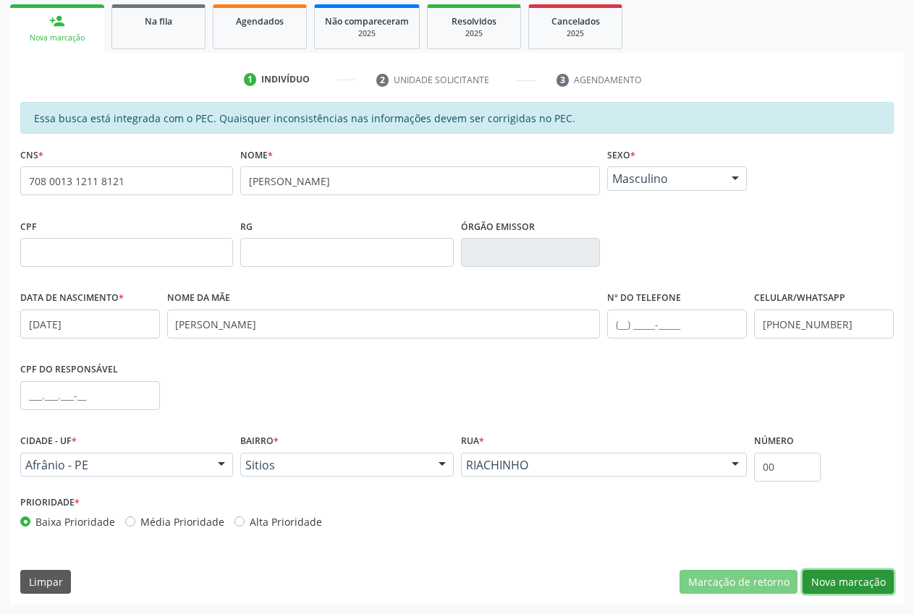
click at [869, 582] on button "Nova marcação" at bounding box center [847, 582] width 91 height 25
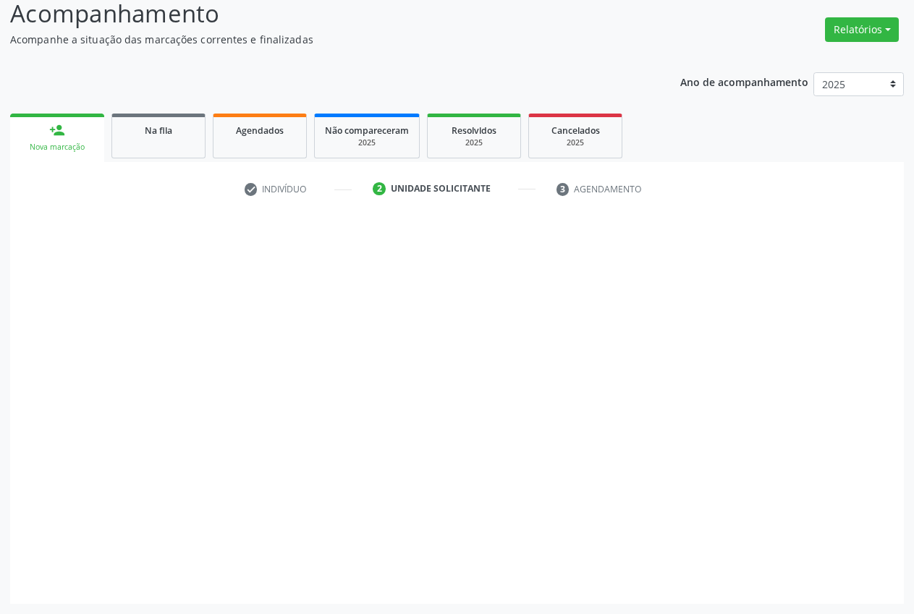
scroll to position [103, 0]
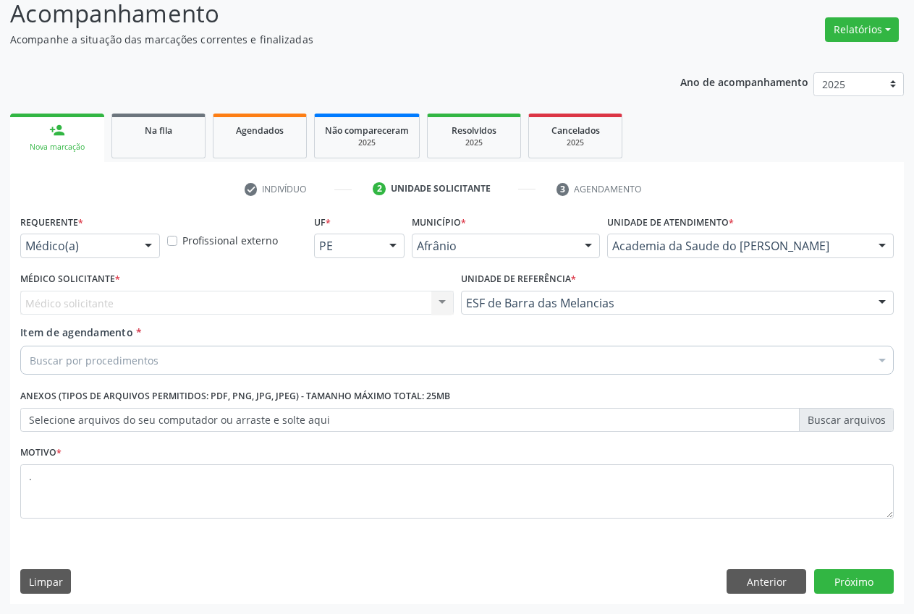
drag, startPoint x: 112, startPoint y: 303, endPoint x: 288, endPoint y: 304, distance: 175.8
click at [137, 304] on div "Médico solicitante Nenhum resultado encontrado para: " " Não há nenhuma opção p…" at bounding box center [236, 303] width 433 height 25
click at [449, 297] on div "Médico solicitante Nenhum resultado encontrado para: " " Não há nenhuma opção p…" at bounding box center [236, 303] width 433 height 25
click at [441, 302] on div "Médico solicitante Nenhum resultado encontrado para: " " Não há nenhuma opção p…" at bounding box center [236, 303] width 433 height 25
click at [267, 370] on div "Buscar por procedimentos" at bounding box center [456, 360] width 873 height 29
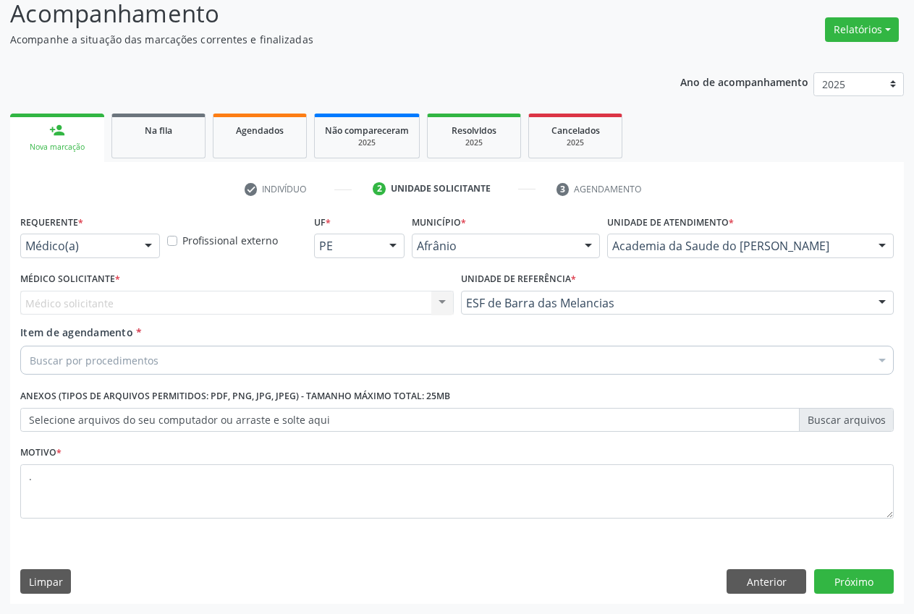
click at [30, 373] on input "Item de agendamento *" at bounding box center [30, 360] width 0 height 29
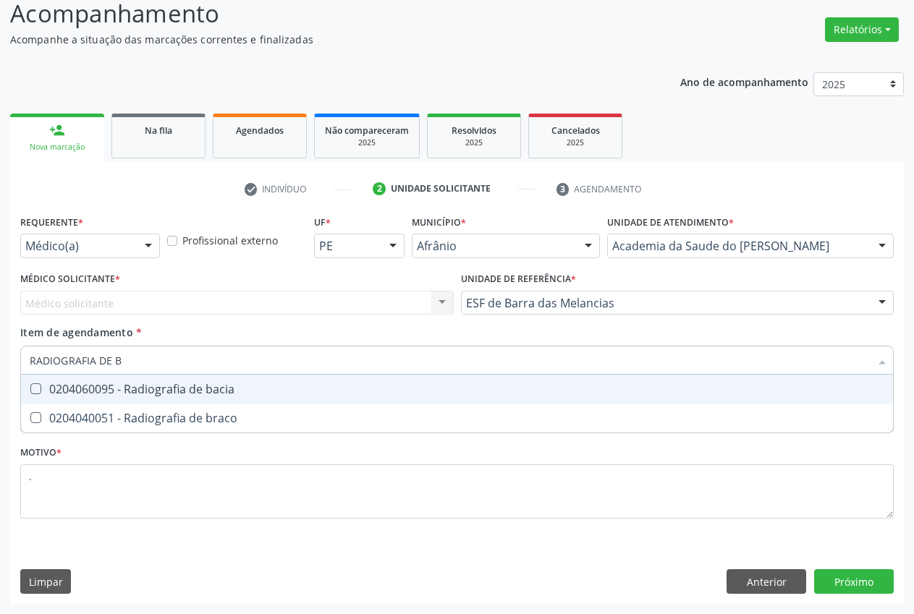
type input "RADIOGRAFIA DE [PERSON_NAME]"
click at [183, 384] on div "0204040051 - Radiografia de braco" at bounding box center [457, 389] width 854 height 12
checkbox braco "true"
click at [92, 300] on div "Médico solicitante Nenhum resultado encontrado para: " " Não há nenhuma opção p…" at bounding box center [236, 303] width 433 height 25
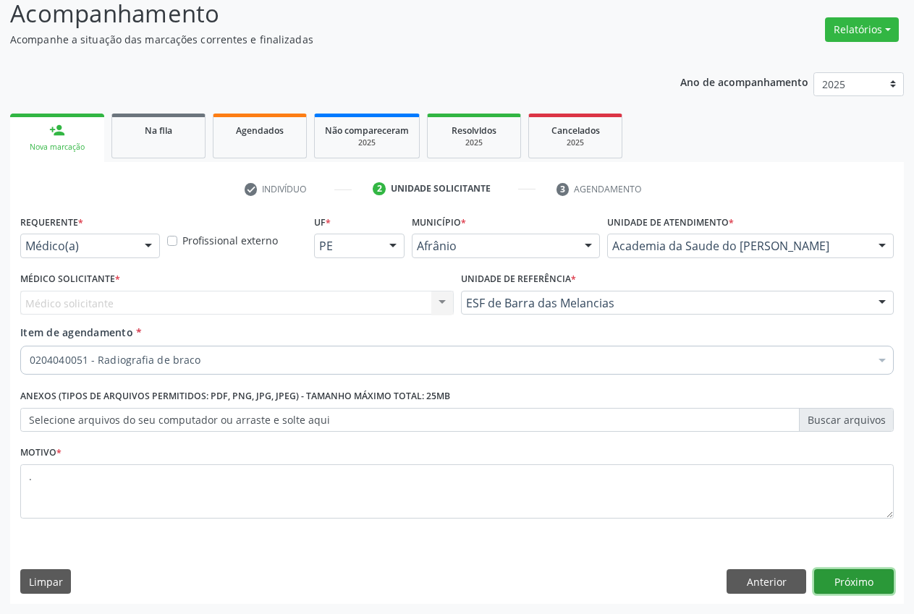
click at [859, 577] on button "Próximo" at bounding box center [854, 581] width 80 height 25
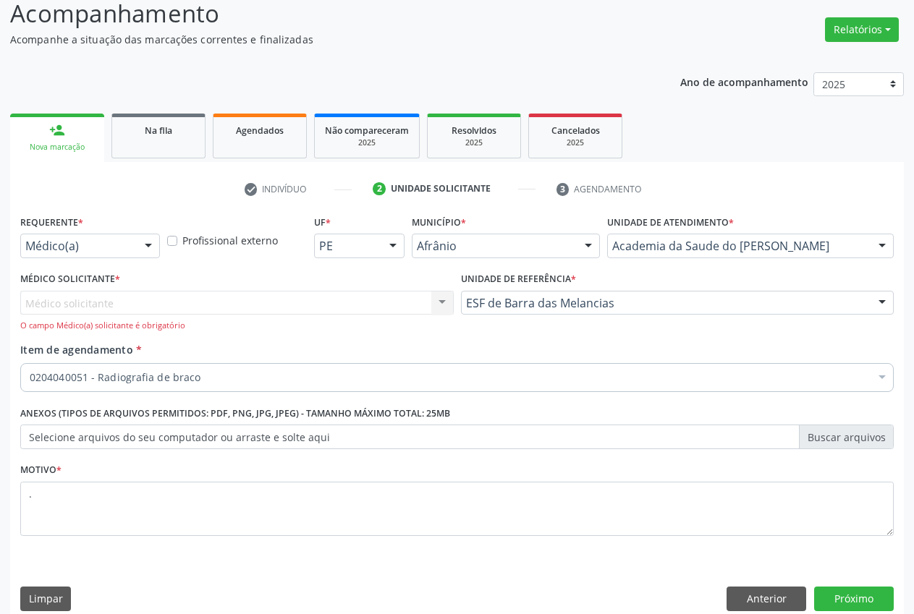
click at [169, 315] on div "Médico solicitante Nenhum resultado encontrado para: " " Não há nenhuma opção p…" at bounding box center [236, 311] width 433 height 41
click at [446, 300] on div "Médico solicitante Nenhum resultado encontrado para: " " Não há nenhuma opção p…" at bounding box center [236, 311] width 433 height 41
drag, startPoint x: 446, startPoint y: 300, endPoint x: 396, endPoint y: 308, distance: 51.4
click at [444, 302] on div "Médico solicitante Nenhum resultado encontrado para: " " Não há nenhuma opção p…" at bounding box center [236, 311] width 433 height 41
click at [755, 604] on button "Anterior" at bounding box center [766, 599] width 80 height 25
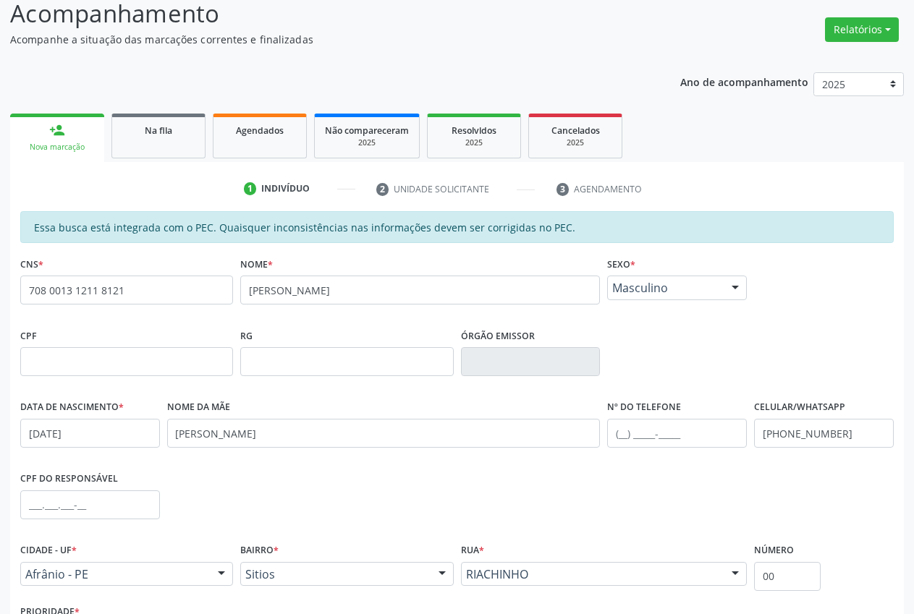
scroll to position [212, 0]
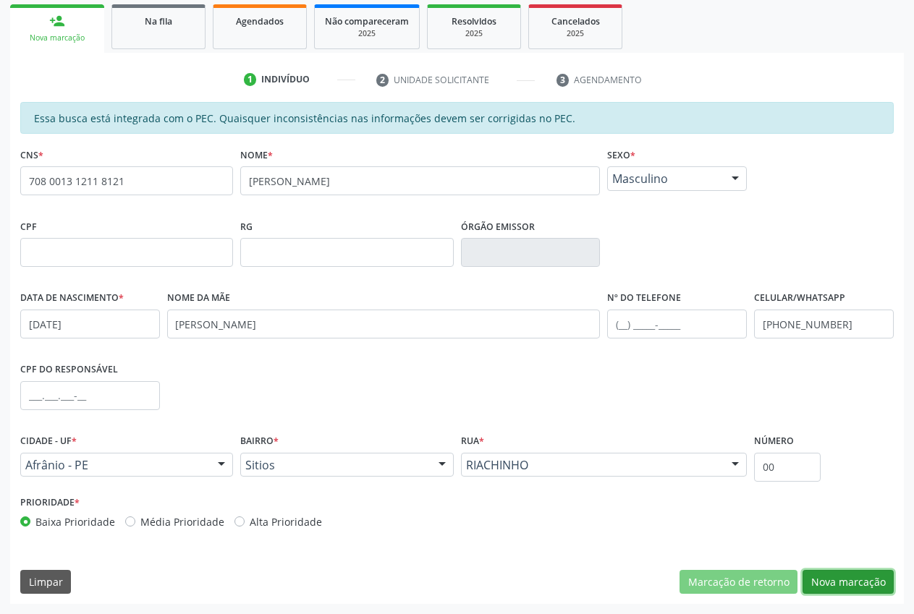
click at [870, 580] on button "Nova marcação" at bounding box center [847, 582] width 91 height 25
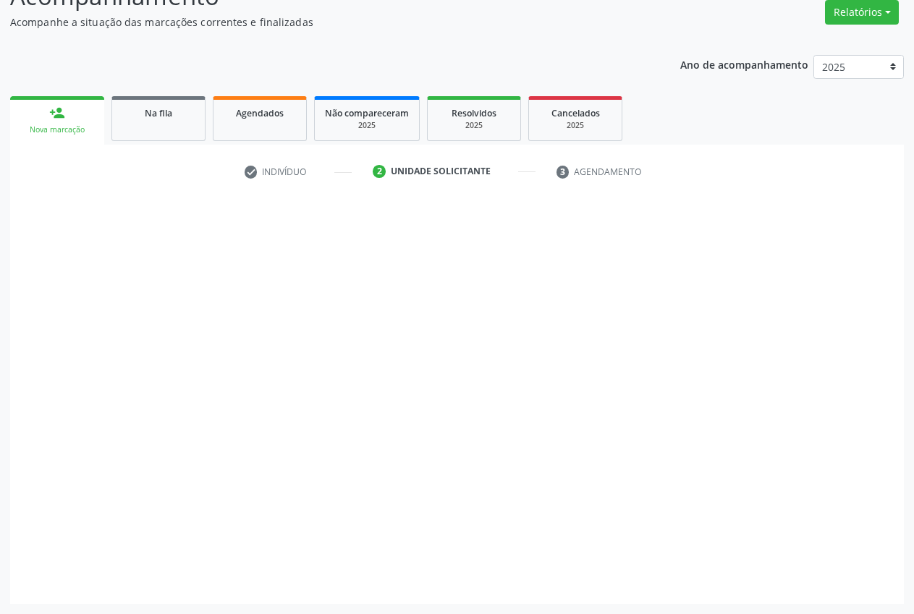
scroll to position [120, 0]
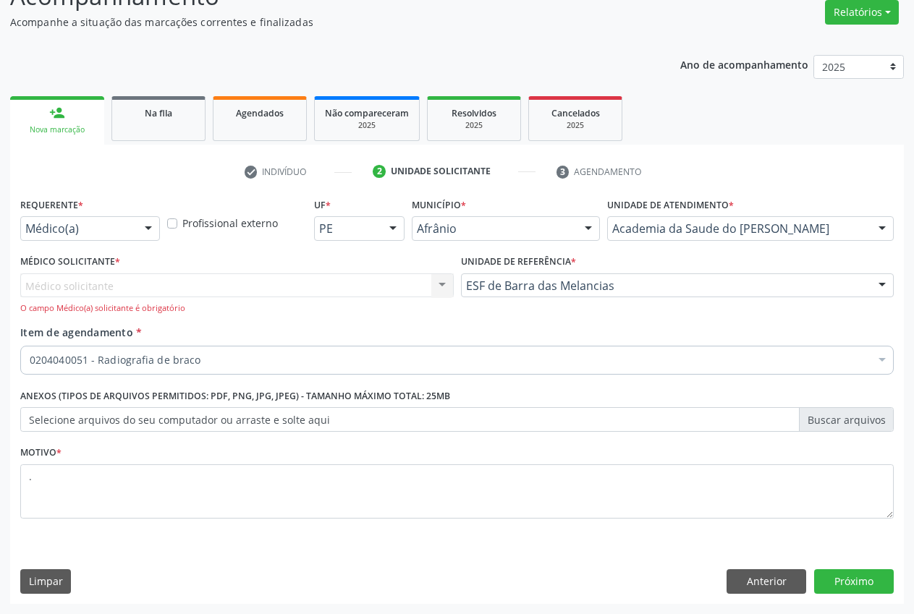
click at [444, 283] on div "Médico solicitante Nenhum resultado encontrado para: " " Não há nenhuma opção p…" at bounding box center [236, 293] width 433 height 41
click at [854, 582] on button "Próximo" at bounding box center [854, 581] width 80 height 25
click at [446, 289] on div "Médico solicitante Nenhum resultado encontrado para: " " Não há nenhuma opção p…" at bounding box center [236, 293] width 433 height 41
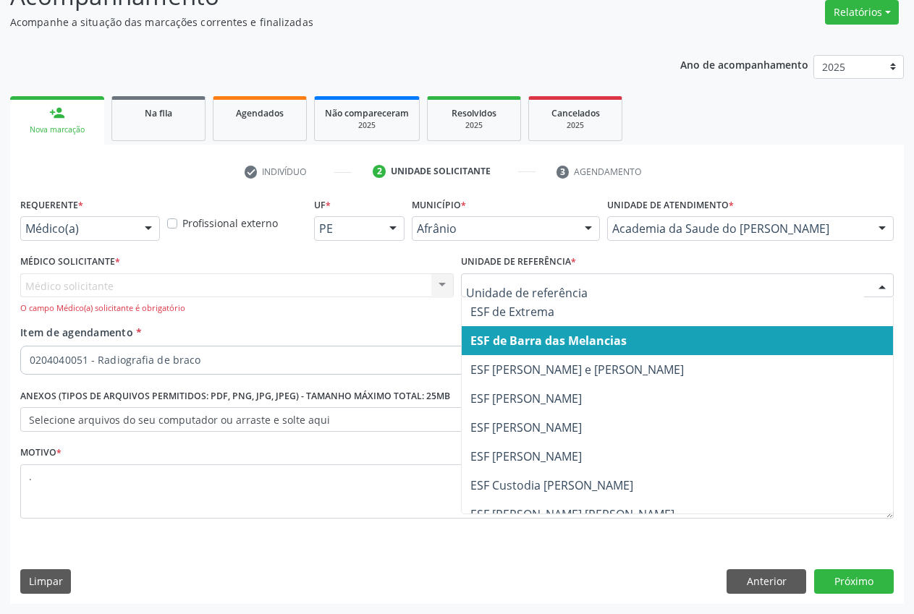
click at [573, 342] on span "ESF de Barra das Melancias" at bounding box center [548, 341] width 156 height 16
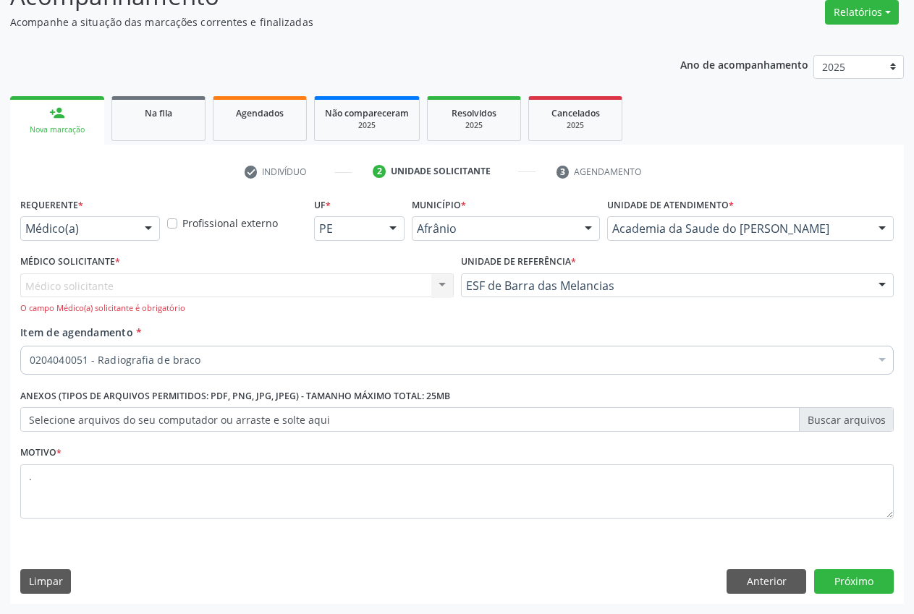
click at [386, 281] on div "Médico solicitante Nenhum resultado encontrado para: " " Não há nenhuma opção p…" at bounding box center [236, 293] width 433 height 41
drag, startPoint x: 134, startPoint y: 283, endPoint x: 89, endPoint y: 297, distance: 47.1
click at [124, 291] on div "Médico solicitante Nenhum resultado encontrado para: " " Não há nenhuma opção p…" at bounding box center [236, 293] width 433 height 41
drag, startPoint x: 89, startPoint y: 297, endPoint x: 44, endPoint y: 284, distance: 46.9
click at [82, 295] on div "Médico solicitante Nenhum resultado encontrado para: " " Não há nenhuma opção p…" at bounding box center [236, 293] width 433 height 41
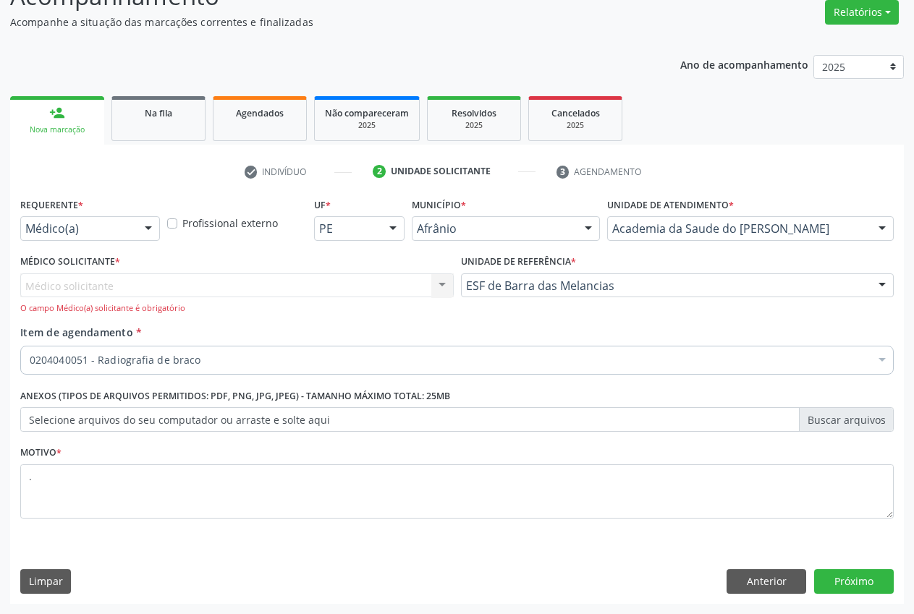
drag, startPoint x: 44, startPoint y: 284, endPoint x: 34, endPoint y: 284, distance: 10.1
click at [39, 284] on div "Médico solicitante Nenhum resultado encontrado para: " " Não há nenhuma opção p…" at bounding box center [236, 293] width 433 height 41
click at [34, 284] on div "Médico solicitante Nenhum resultado encontrado para: " " Não há nenhuma opção p…" at bounding box center [236, 293] width 433 height 41
click at [39, 287] on div "Médico solicitante Nenhum resultado encontrado para: " " Não há nenhuma opção p…" at bounding box center [236, 293] width 433 height 41
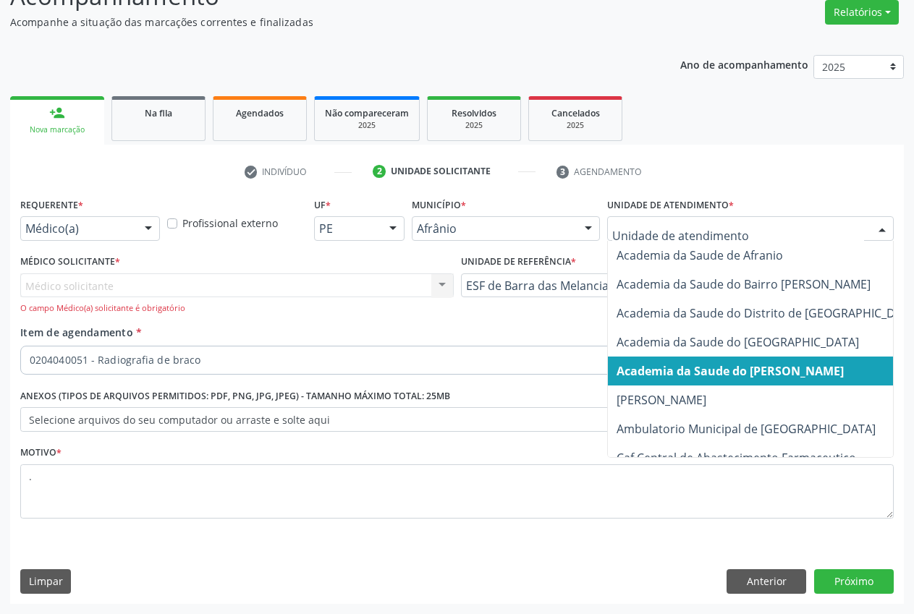
drag, startPoint x: 857, startPoint y: 218, endPoint x: 878, endPoint y: 242, distance: 31.8
click at [858, 219] on div at bounding box center [750, 228] width 287 height 25
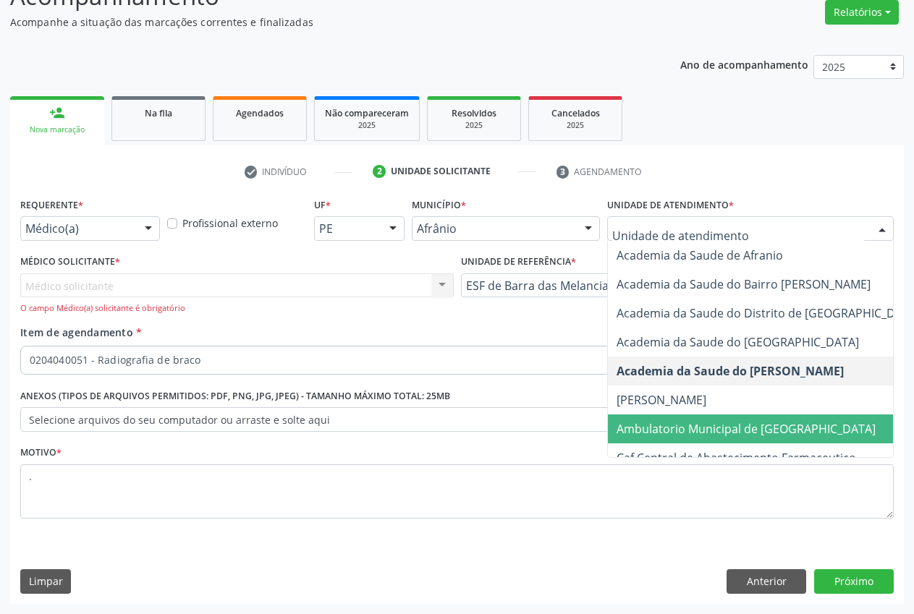
click at [739, 433] on span "Ambulatorio Municipal de [GEOGRAPHIC_DATA]" at bounding box center [745, 429] width 259 height 16
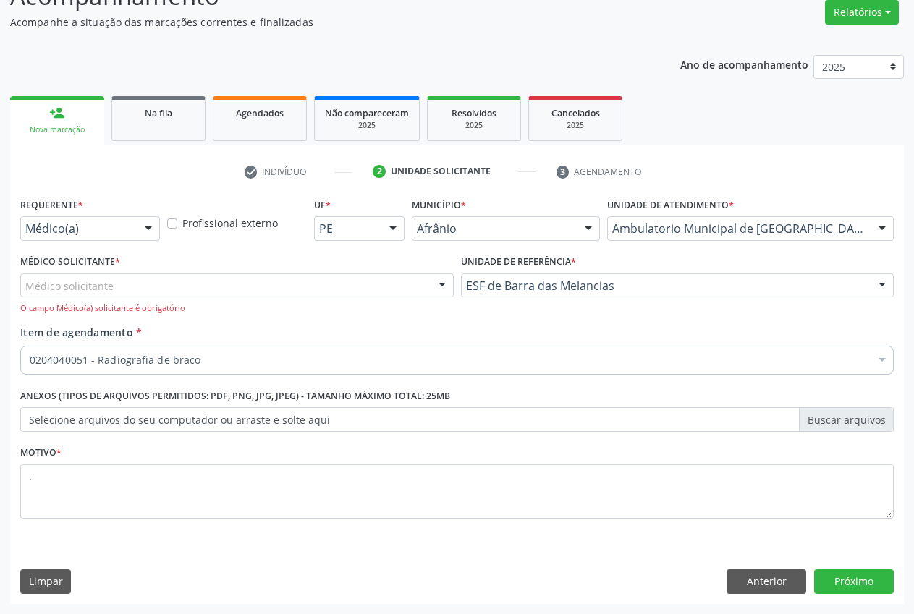
click at [442, 284] on div at bounding box center [442, 286] width 22 height 25
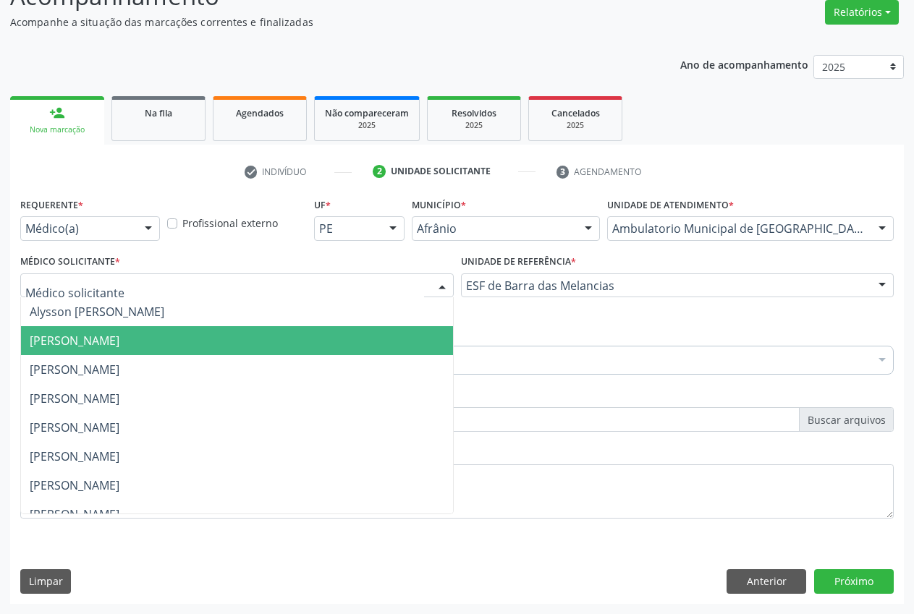
click at [279, 366] on span "[PERSON_NAME]" at bounding box center [237, 369] width 432 height 29
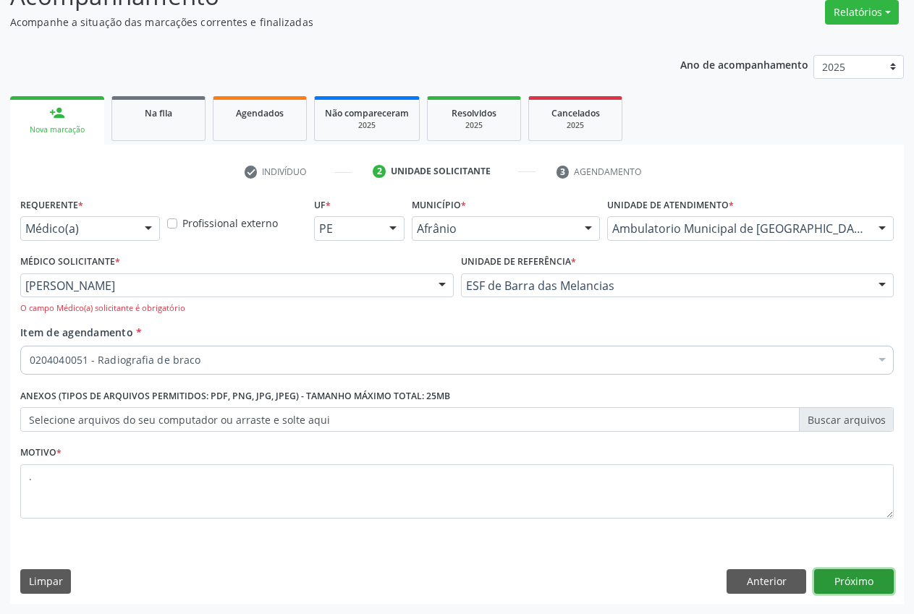
click at [857, 581] on button "Próximo" at bounding box center [854, 581] width 80 height 25
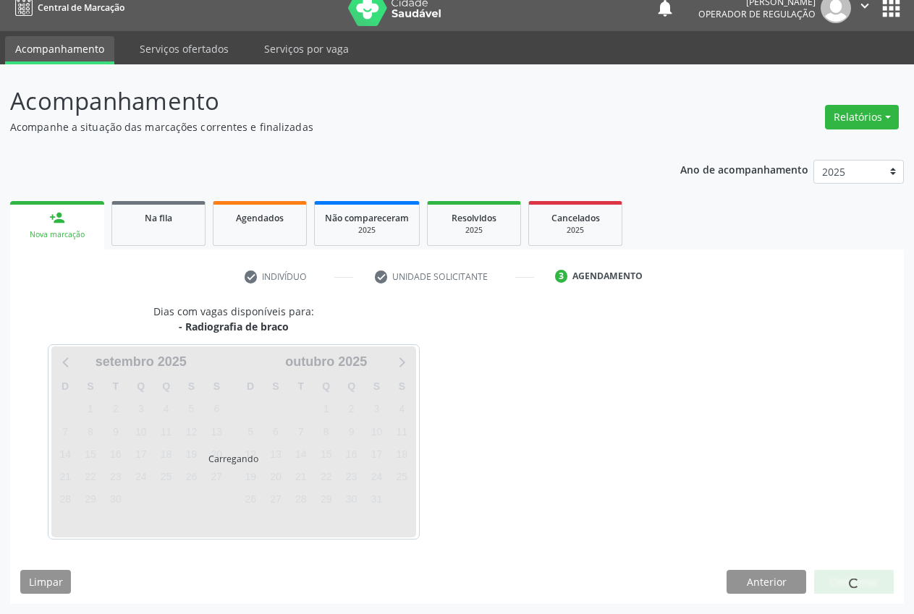
scroll to position [58, 0]
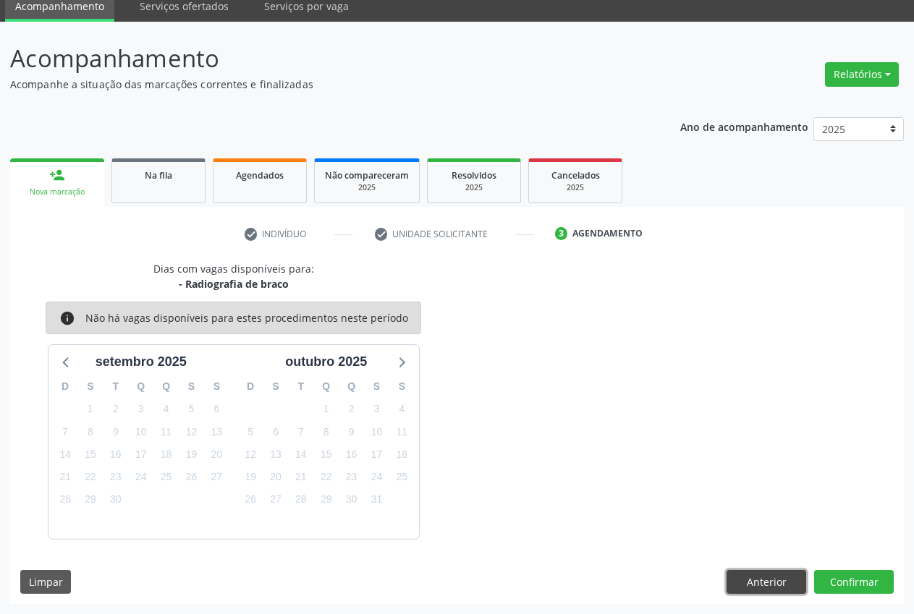
click at [781, 587] on button "Anterior" at bounding box center [766, 582] width 80 height 25
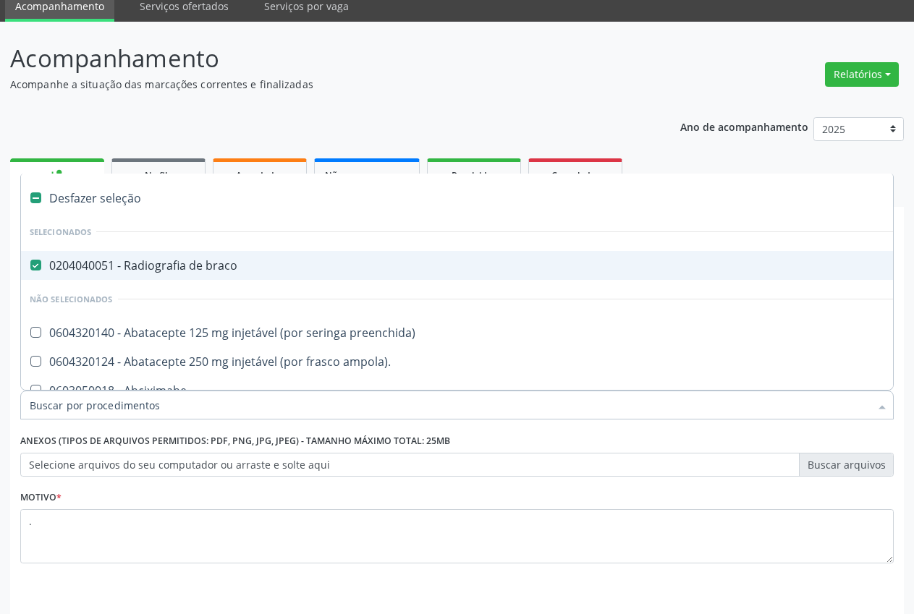
drag, startPoint x: 366, startPoint y: 400, endPoint x: 603, endPoint y: 408, distance: 237.5
click at [389, 405] on input "Item de agendamento *" at bounding box center [450, 405] width 840 height 29
click at [185, 266] on div "0204040051 - Radiografia de braco" at bounding box center [587, 266] width 1114 height 12
checkbox braco "false"
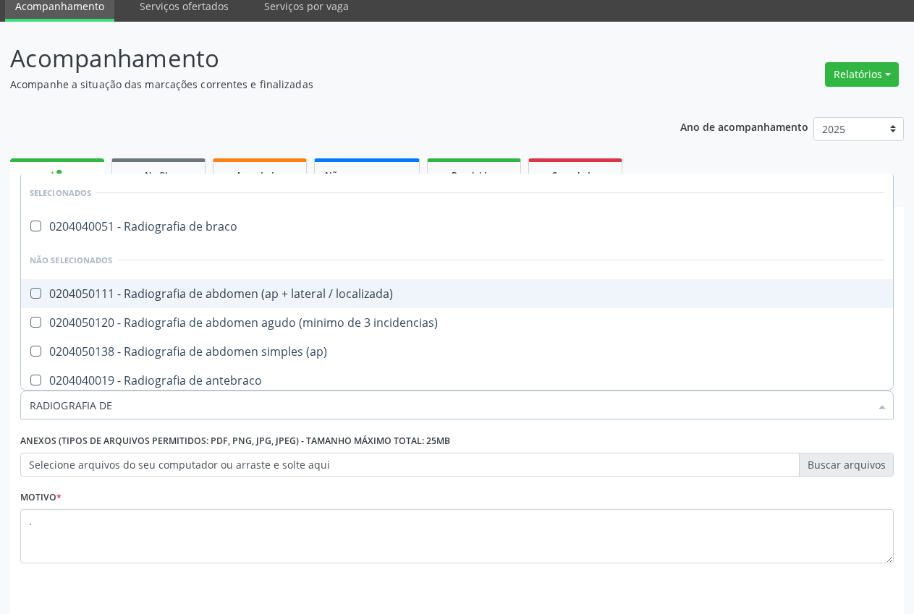
type input "RADIOGRAFIA DE"
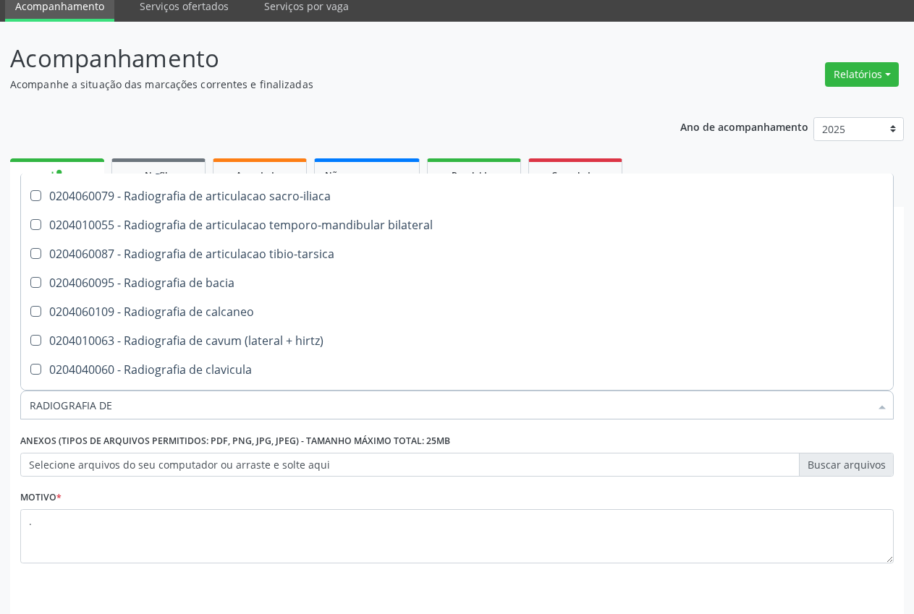
scroll to position [365, 0]
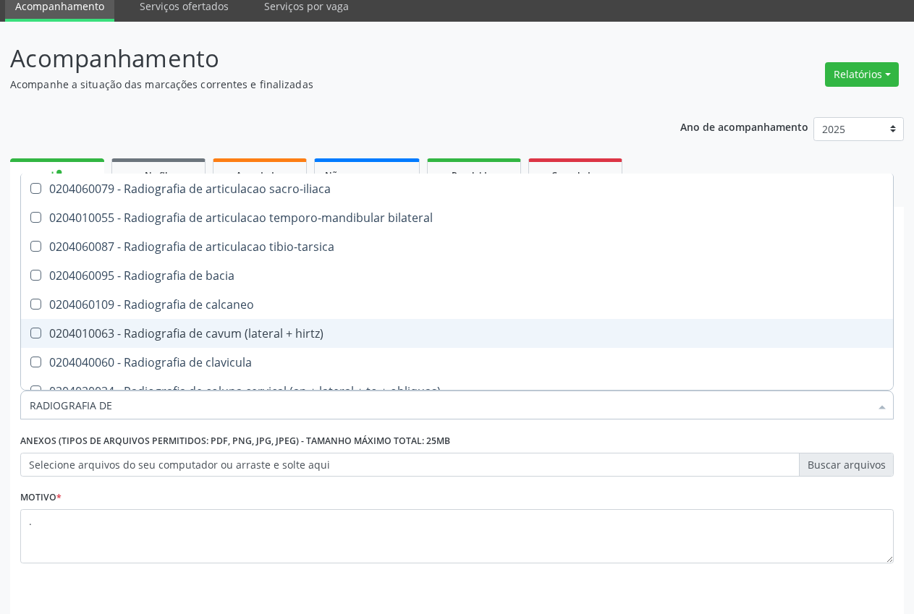
click at [246, 338] on div "0204010063 - Radiografia de cavum (lateral + hirtz)" at bounding box center [457, 334] width 854 height 12
checkbox hirtz\) "true"
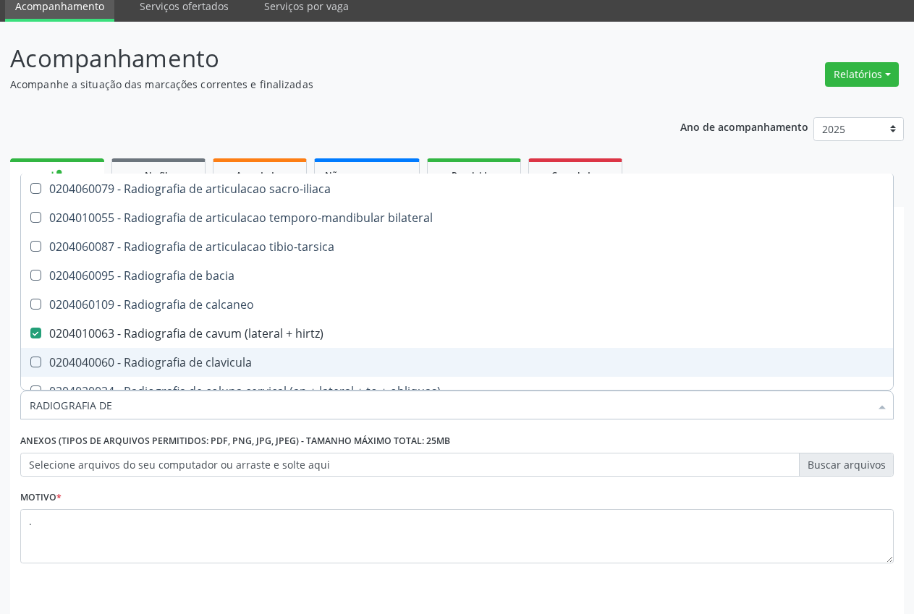
scroll to position [103, 0]
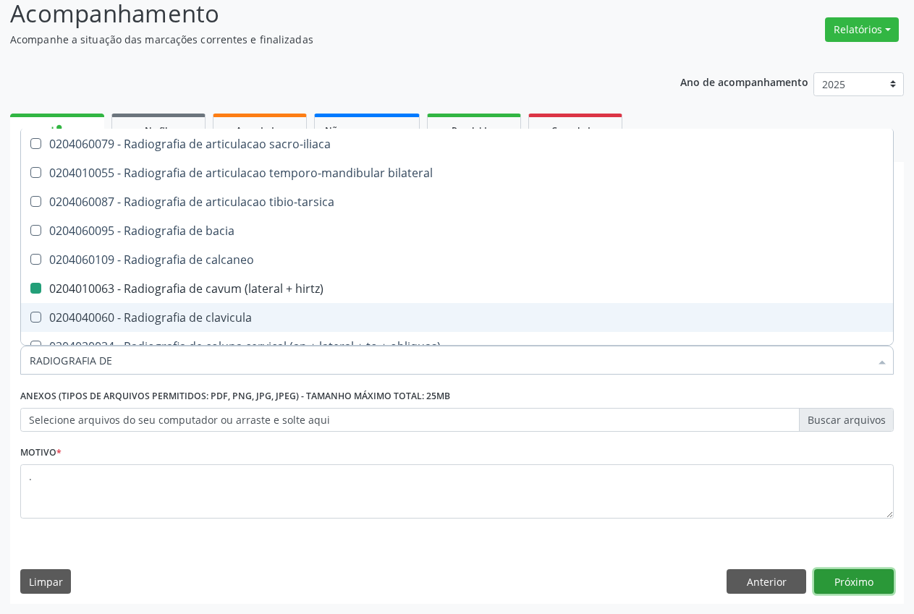
click at [868, 586] on button "Próximo" at bounding box center [854, 581] width 80 height 25
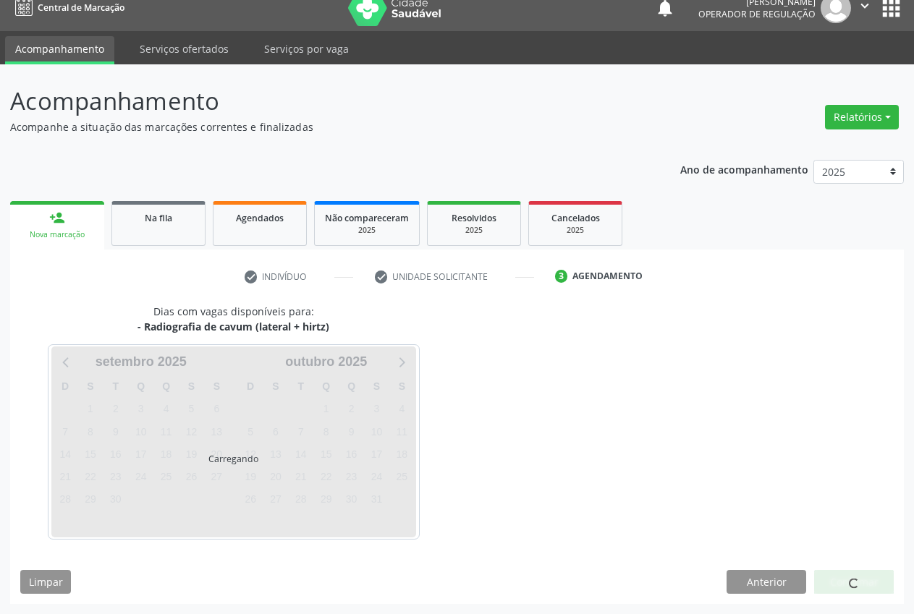
scroll to position [0, 0]
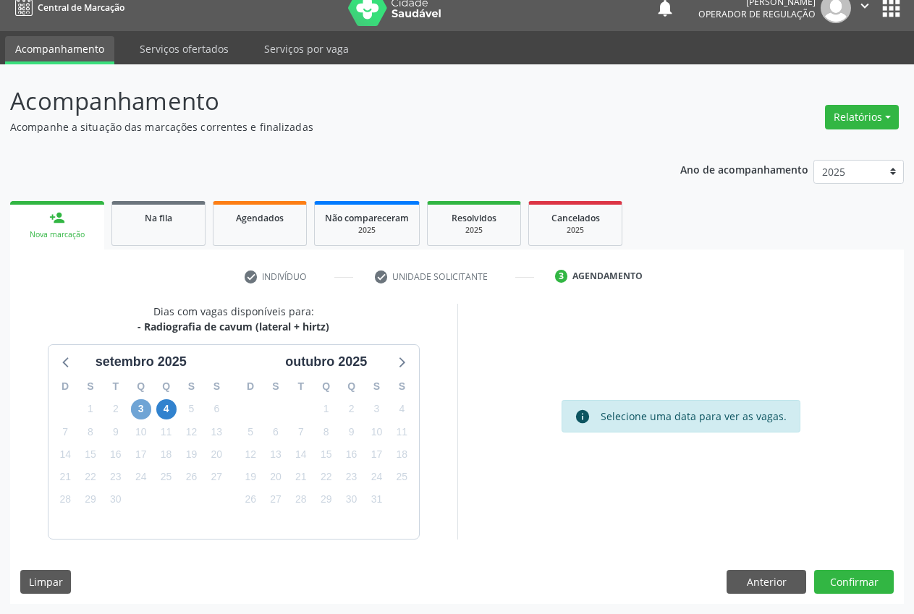
click at [140, 412] on span "3" at bounding box center [141, 409] width 20 height 20
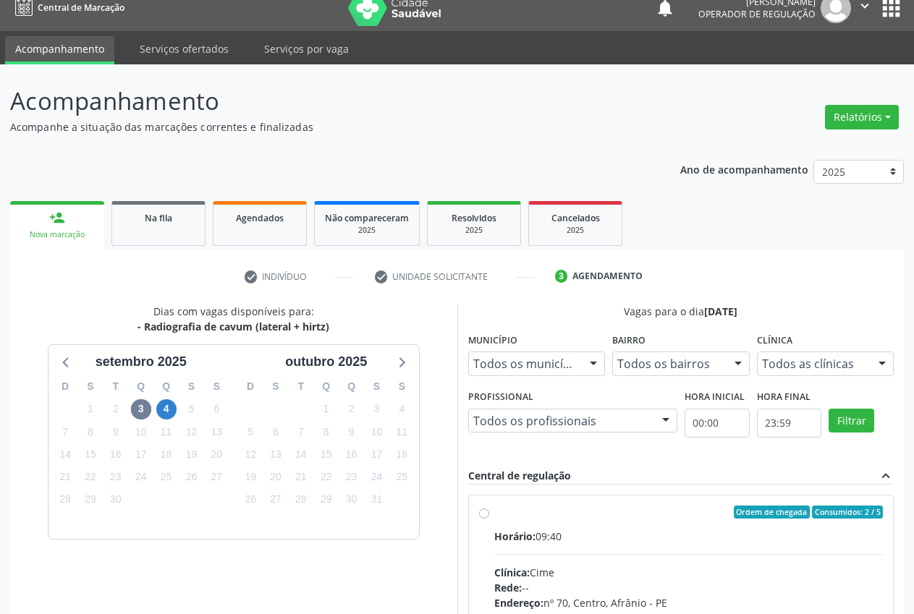
click at [494, 517] on label "Ordem de chegada Consumidos: 2 / 5 Horário: 09:40 Clínica: Cime Rede: -- Endere…" at bounding box center [688, 617] width 389 height 222
click at [485, 517] on input "Ordem de chegada Consumidos: 2 / 5 Horário: 09:40 Clínica: Cime Rede: -- Endere…" at bounding box center [484, 512] width 10 height 13
radio input "true"
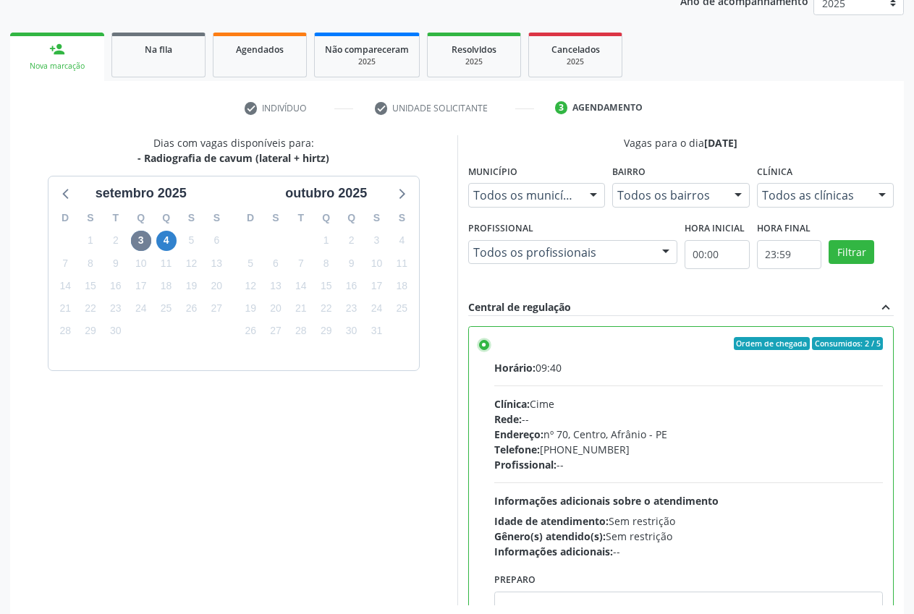
scroll to position [250, 0]
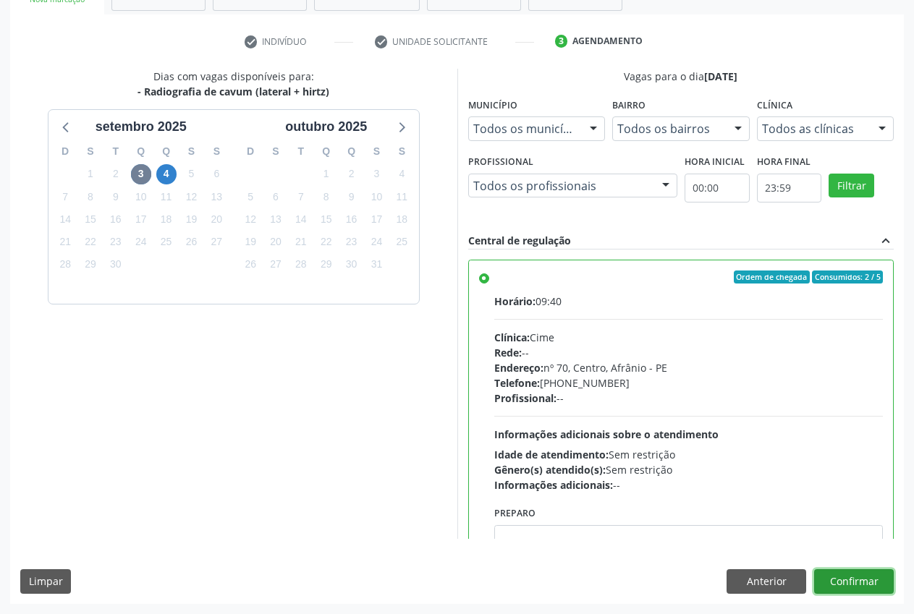
click at [876, 574] on button "Confirmar" at bounding box center [854, 581] width 80 height 25
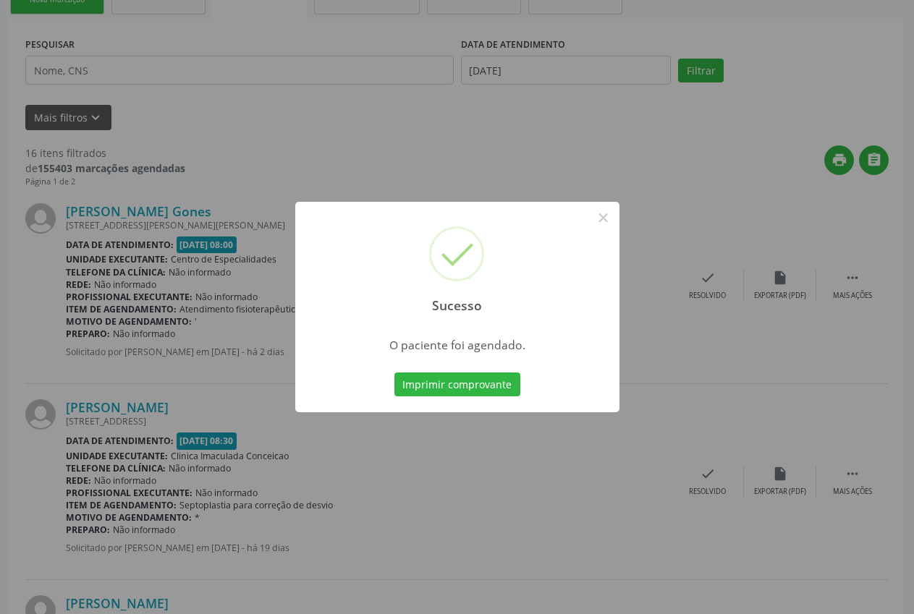
scroll to position [0, 0]
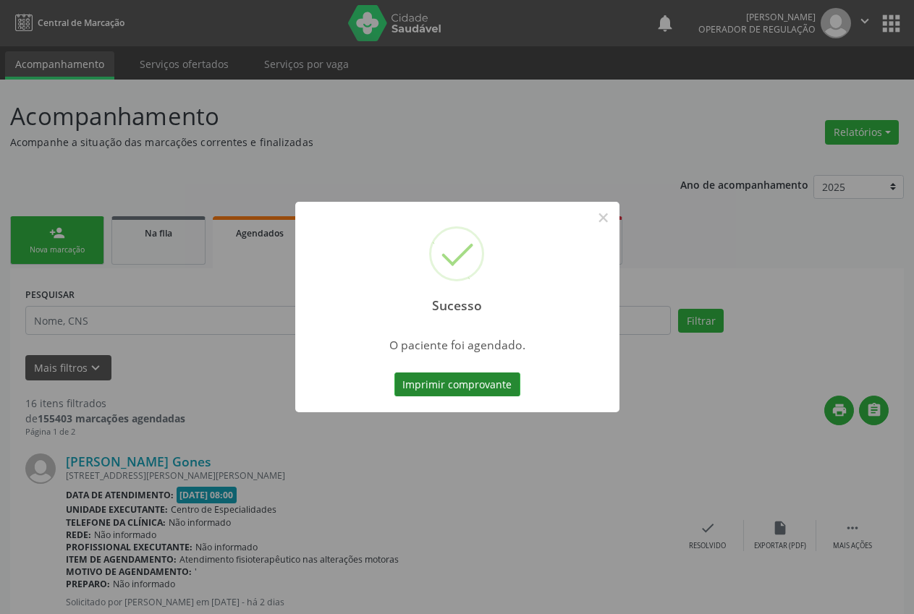
click at [462, 383] on button "Imprimir comprovante" at bounding box center [457, 385] width 126 height 25
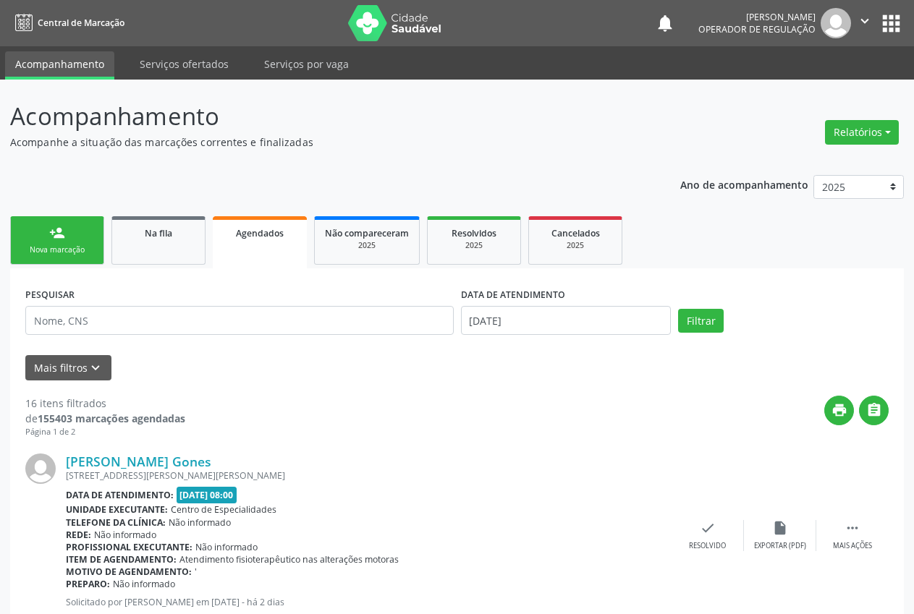
click at [50, 225] on div "person_add" at bounding box center [57, 233] width 16 height 16
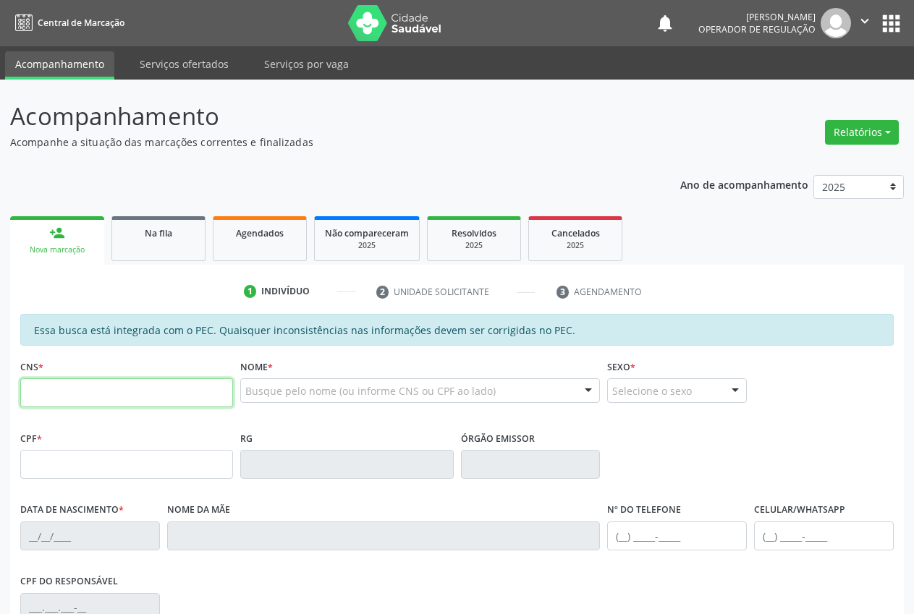
click at [68, 397] on input "text" at bounding box center [126, 392] width 213 height 29
type input "708 0018 2544 5621"
type input "080.723.434-67"
type input "[DATE]"
type input "[PERSON_NAME]"
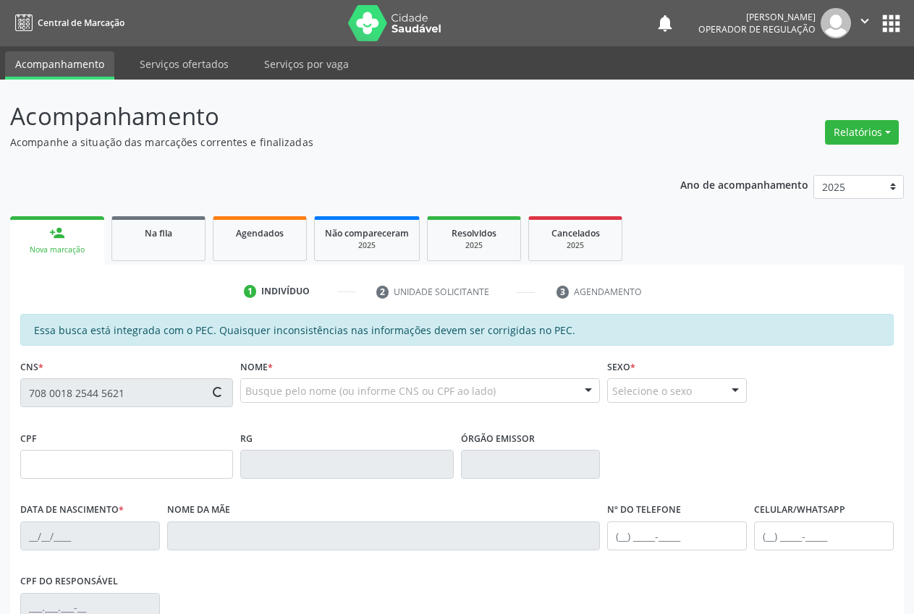
type input "[PHONE_NUMBER]"
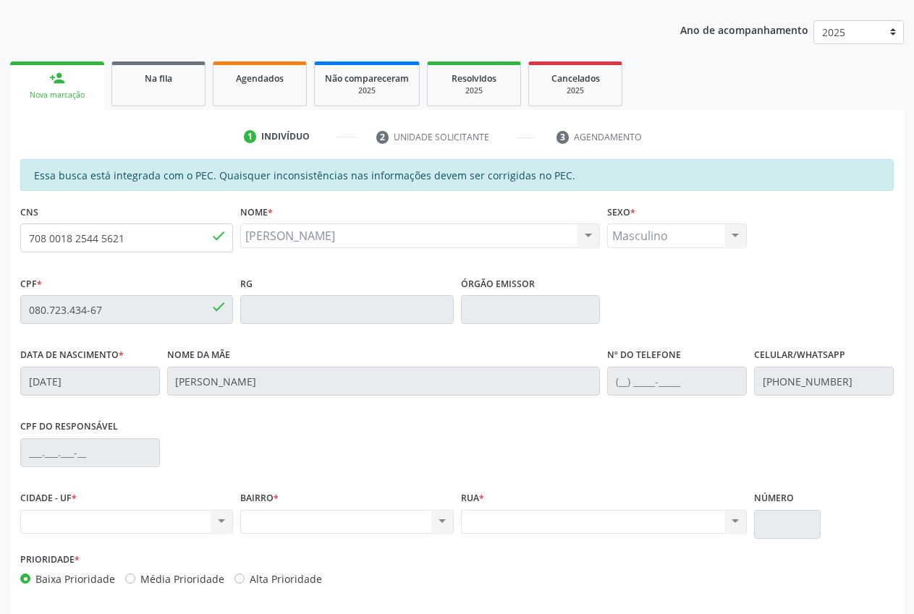
scroll to position [212, 0]
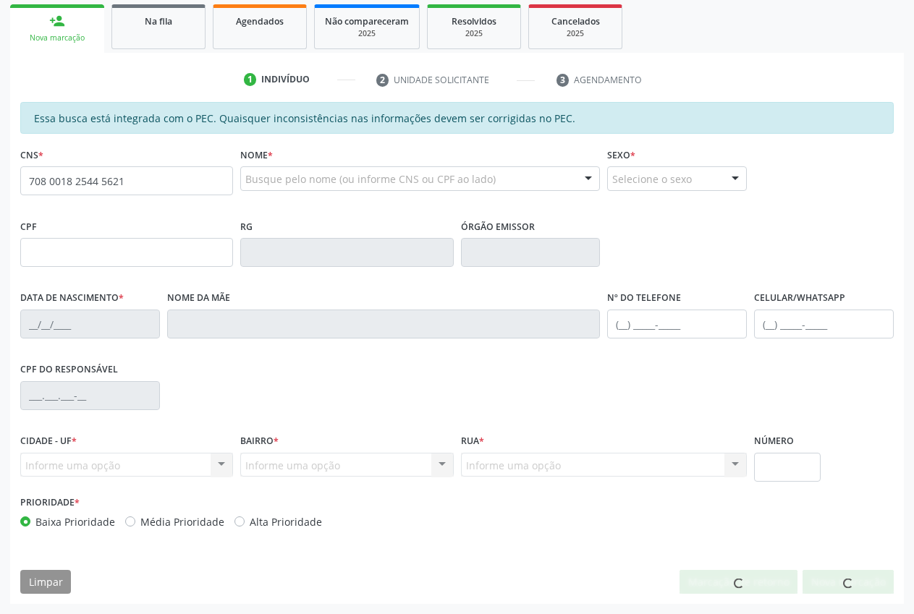
scroll to position [212, 0]
type input "708 0018 2544 5621"
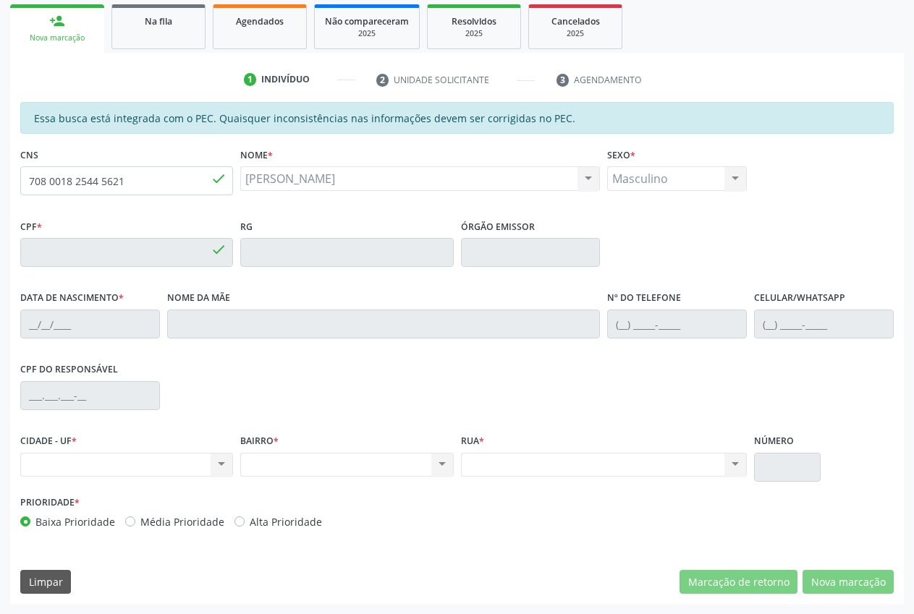
type input "080.723.434-67"
type input "[DATE]"
type input "[PERSON_NAME]"
type input "[PHONE_NUMBER]"
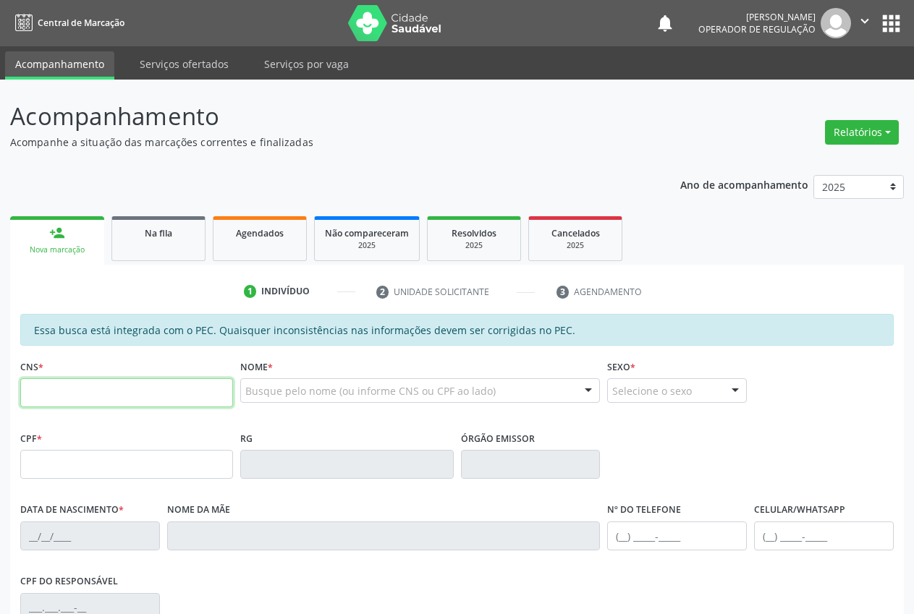
click at [89, 378] on input "text" at bounding box center [126, 392] width 213 height 29
click at [88, 378] on input "text" at bounding box center [126, 392] width 213 height 29
paste input "708 0018 2544 5621"
type input "708 0018 2544 5621"
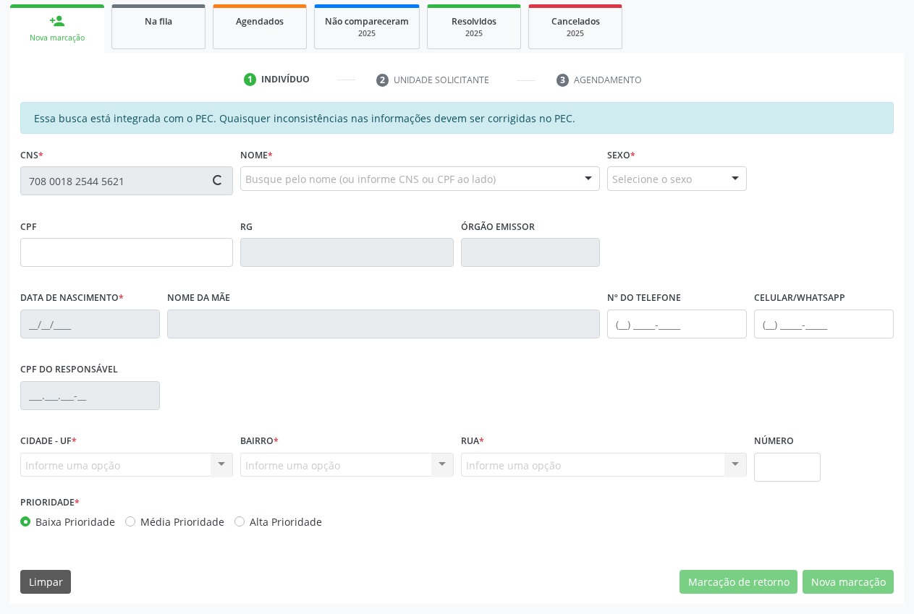
scroll to position [212, 0]
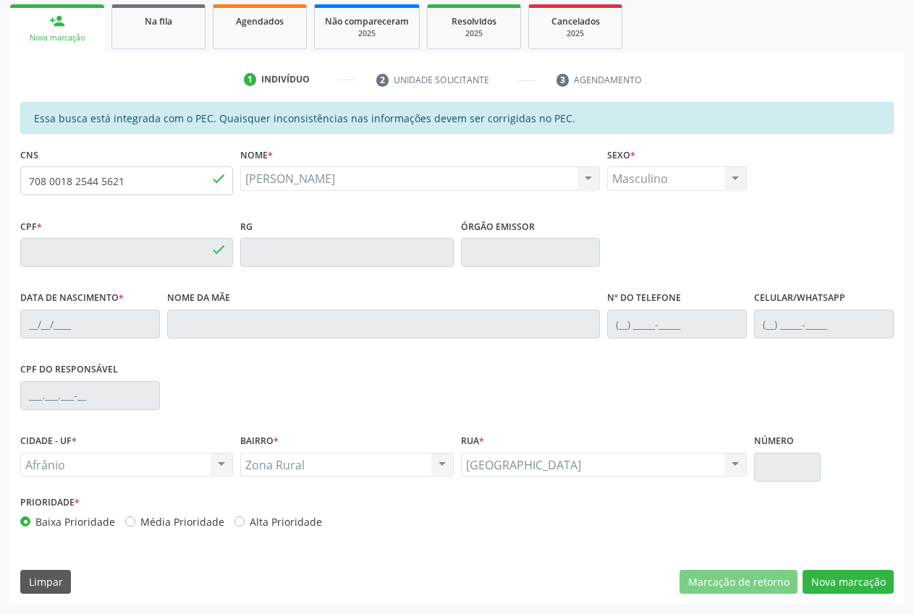
type input "080.723.434-67"
type input "[DATE]"
type input "[PERSON_NAME]"
type input "[PHONE_NUMBER]"
type input "S/N"
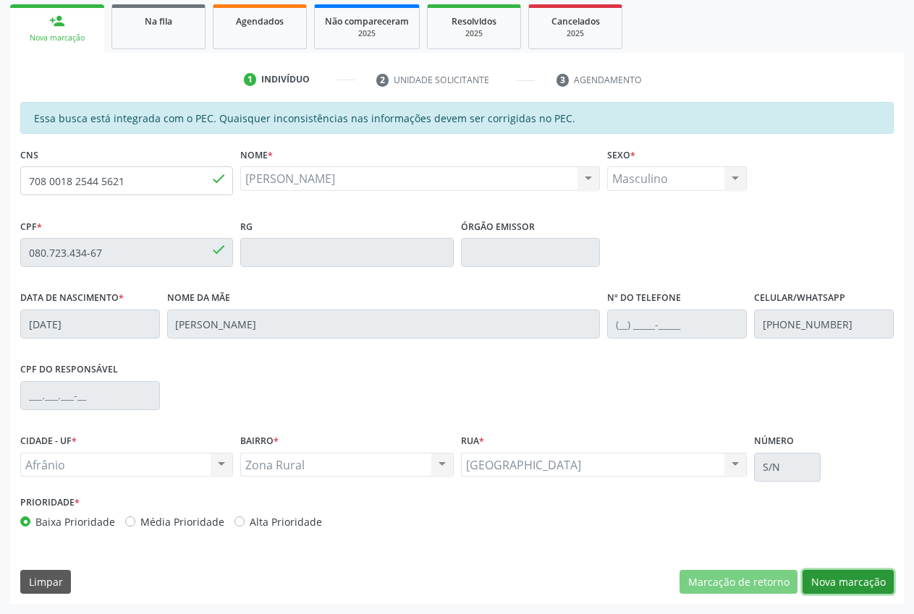
click at [872, 588] on button "Nova marcação" at bounding box center [847, 582] width 91 height 25
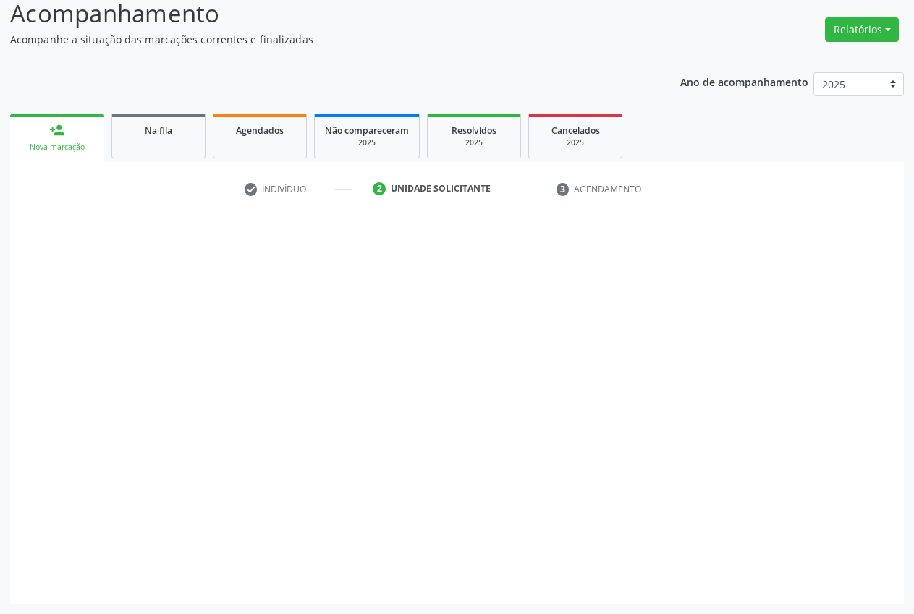
scroll to position [103, 0]
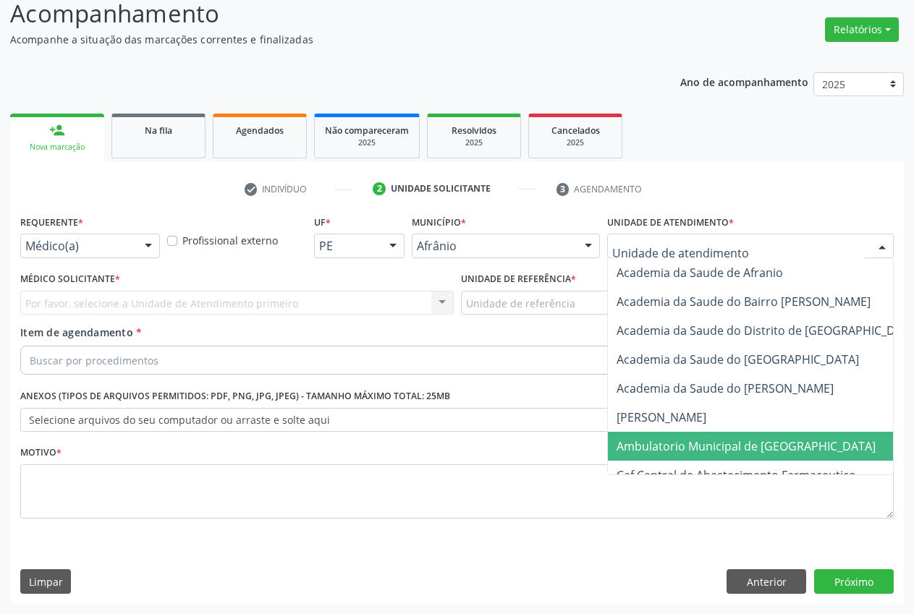
click at [740, 438] on span "Ambulatorio Municipal de [GEOGRAPHIC_DATA]" at bounding box center [745, 446] width 259 height 16
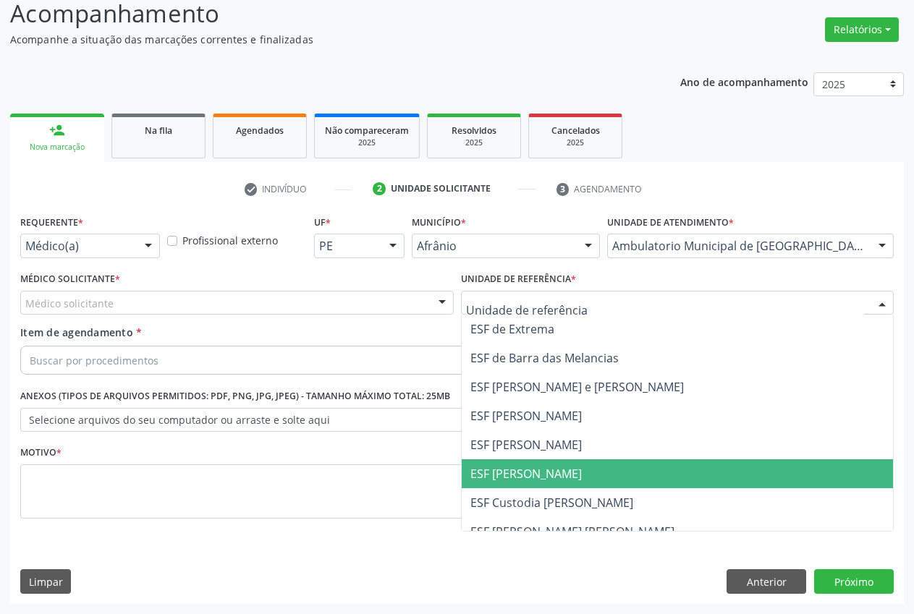
click at [584, 474] on span "ESF [PERSON_NAME]" at bounding box center [678, 473] width 432 height 29
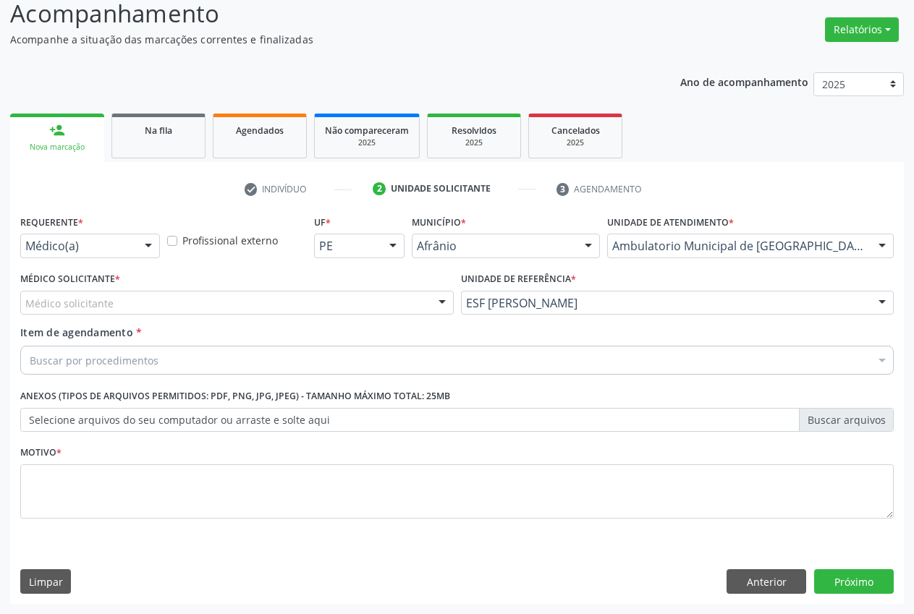
click at [252, 307] on div "Médico solicitante" at bounding box center [236, 303] width 433 height 25
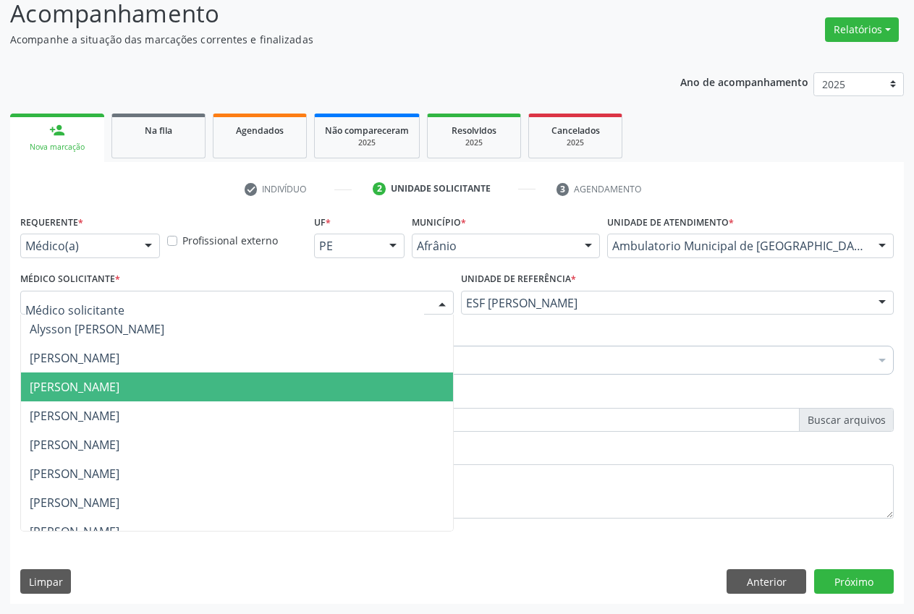
click at [119, 379] on span "[PERSON_NAME]" at bounding box center [75, 387] width 90 height 16
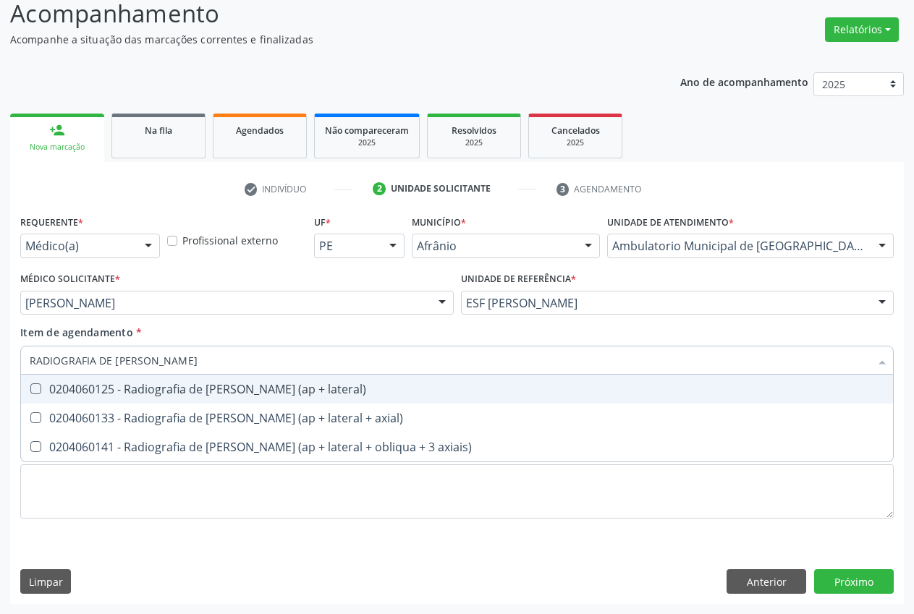
type input "RADIOGRAFIA DE JOELHO"
click at [157, 392] on div "0204060125 - Radiografia de [PERSON_NAME] (ap + lateral)" at bounding box center [457, 389] width 854 height 12
checkbox lateral\) "true"
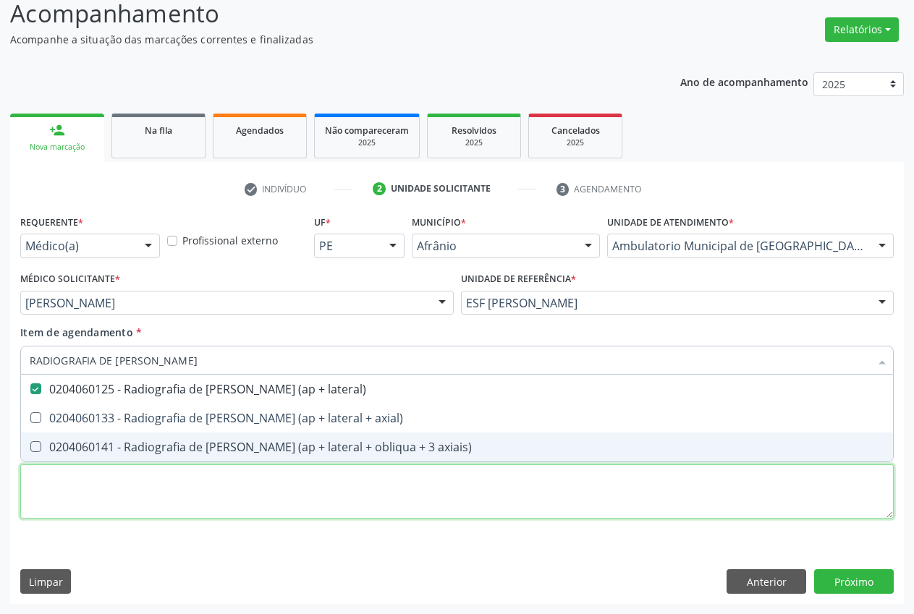
click at [112, 467] on div "Requerente * Médico(a) Médico(a) Enfermeiro(a) Paciente Nenhum resultado encont…" at bounding box center [456, 375] width 873 height 328
type textarea "."
checkbox axial\) "true"
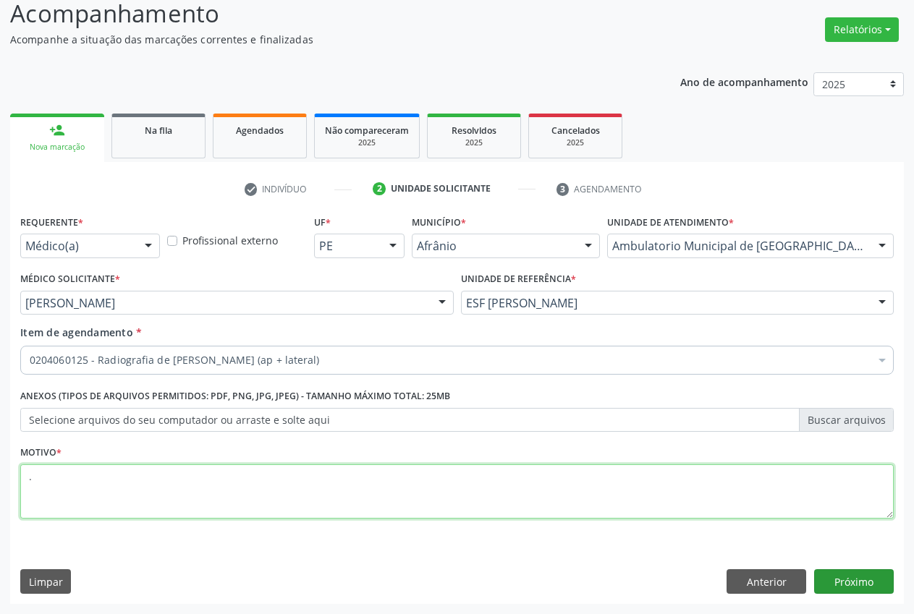
type textarea "."
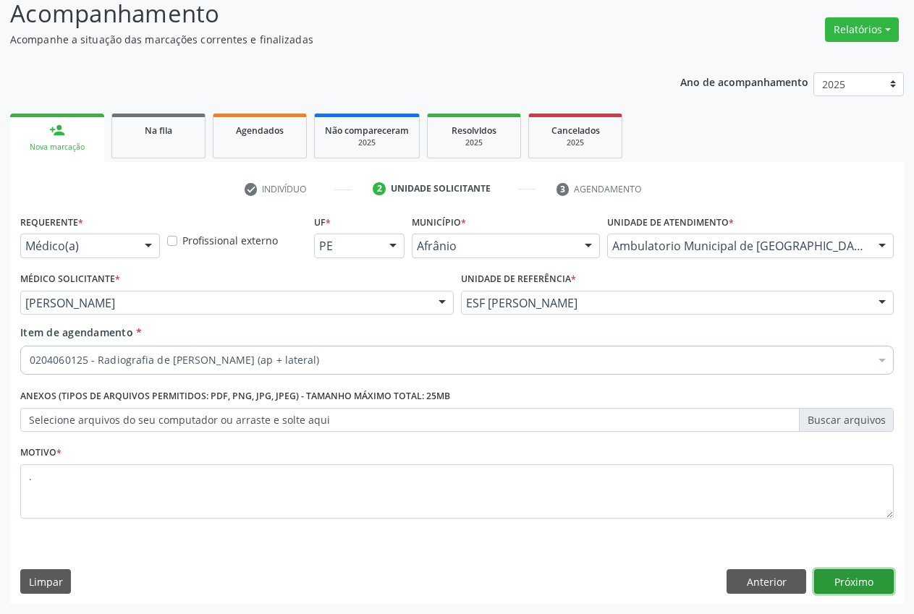
click at [863, 582] on button "Próximo" at bounding box center [854, 581] width 80 height 25
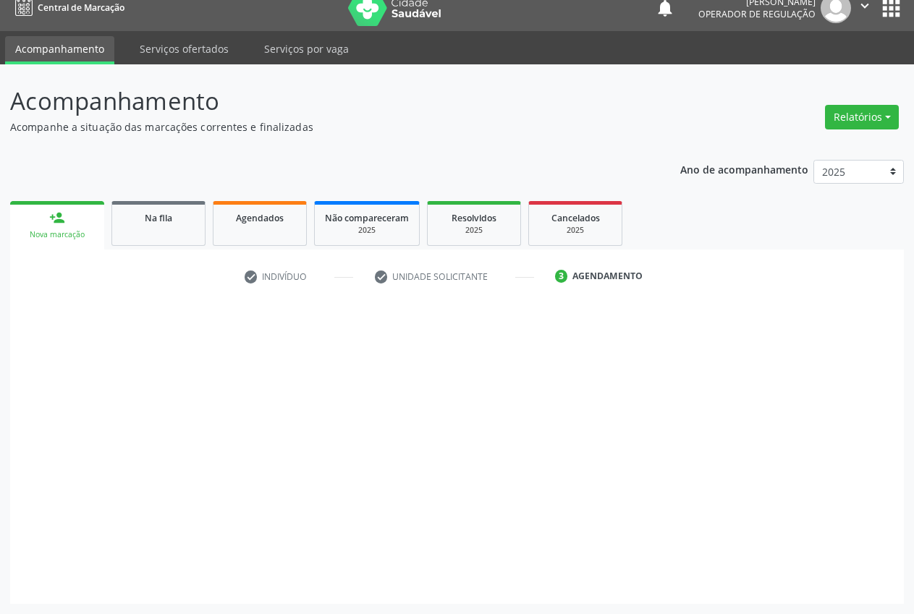
scroll to position [15, 0]
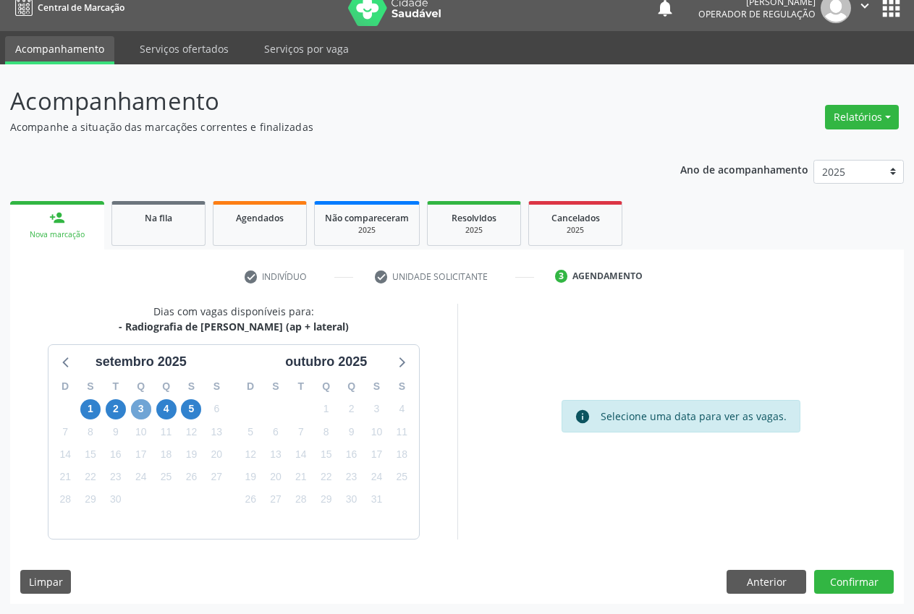
click at [145, 411] on span "3" at bounding box center [141, 409] width 20 height 20
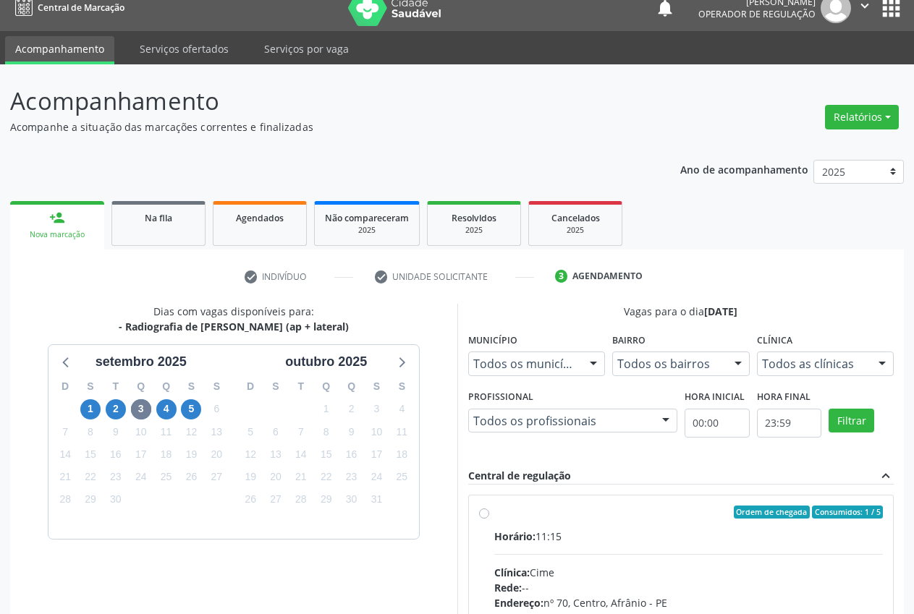
click at [494, 513] on label "Ordem de chegada Consumidos: 1 / 5 Horário: 11:15 Clínica: Cime Rede: -- Endere…" at bounding box center [688, 617] width 389 height 222
click at [487, 513] on input "Ordem de chegada Consumidos: 1 / 5 Horário: 11:15 Clínica: Cime Rede: -- Endere…" at bounding box center [484, 512] width 10 height 13
radio input "true"
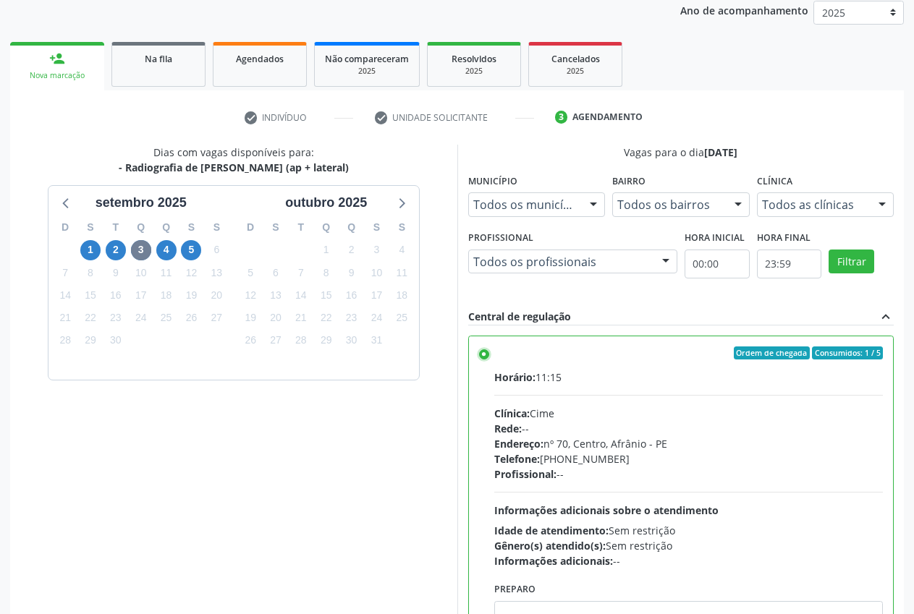
scroll to position [250, 0]
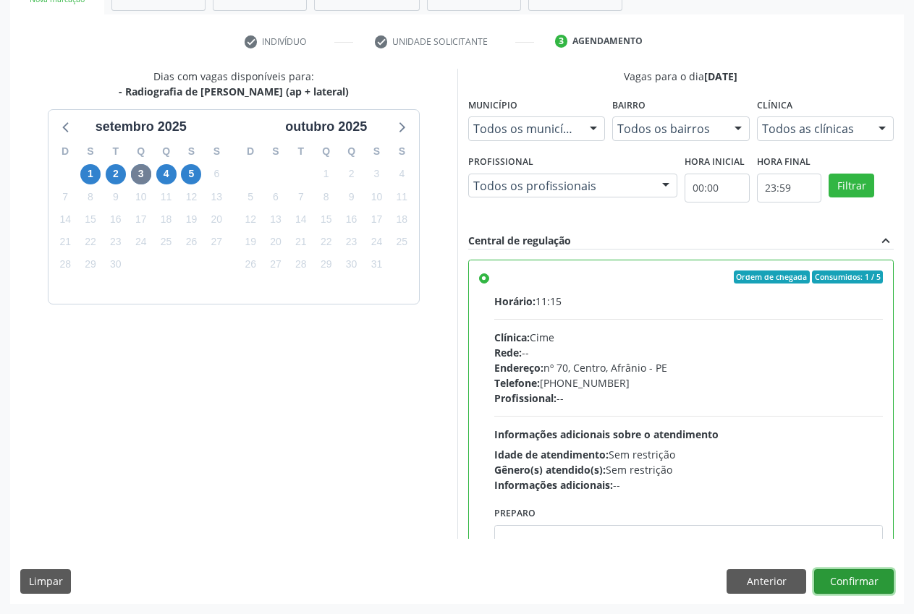
click at [849, 589] on button "Confirmar" at bounding box center [854, 581] width 80 height 25
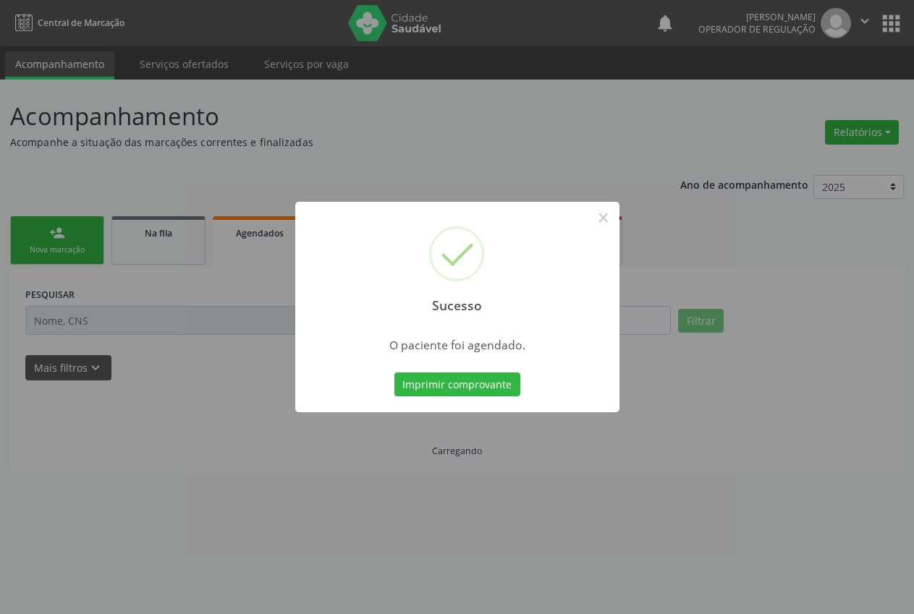
scroll to position [0, 0]
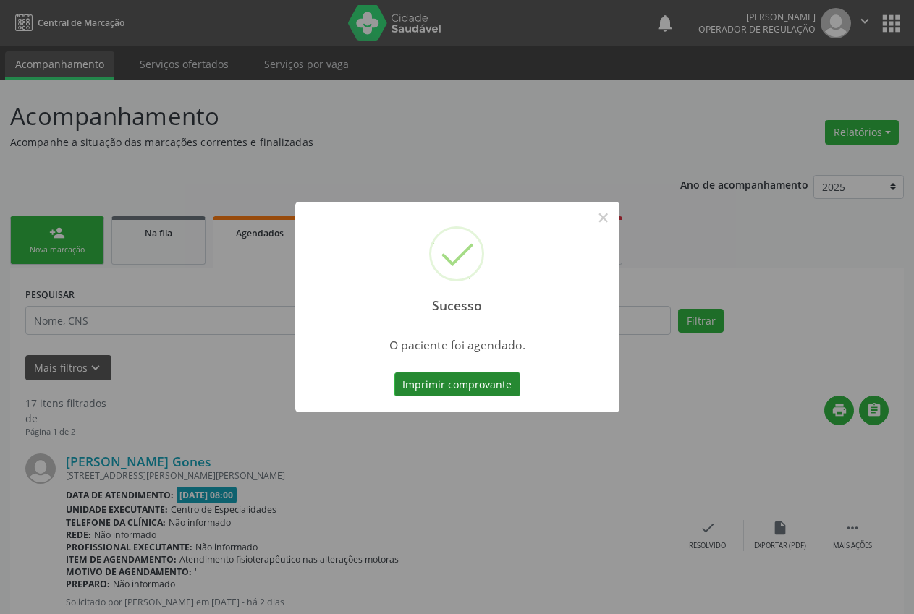
click at [483, 386] on button "Imprimir comprovante" at bounding box center [457, 385] width 126 height 25
